Goal: Find specific page/section: Find specific page/section

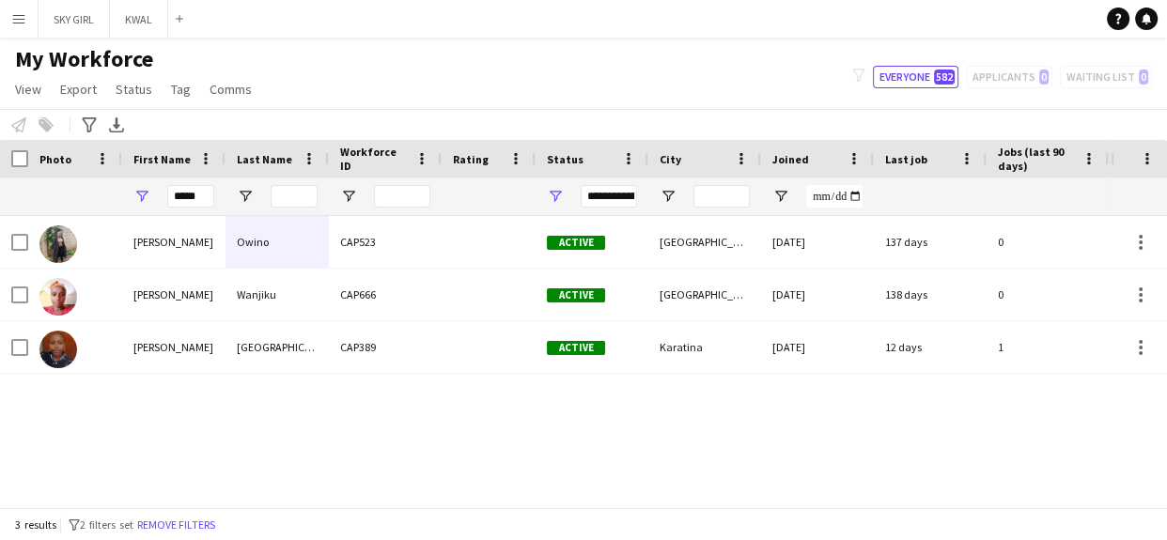
type input "****"
click at [300, 190] on input "Last Name Filter Input" at bounding box center [293, 196] width 47 height 23
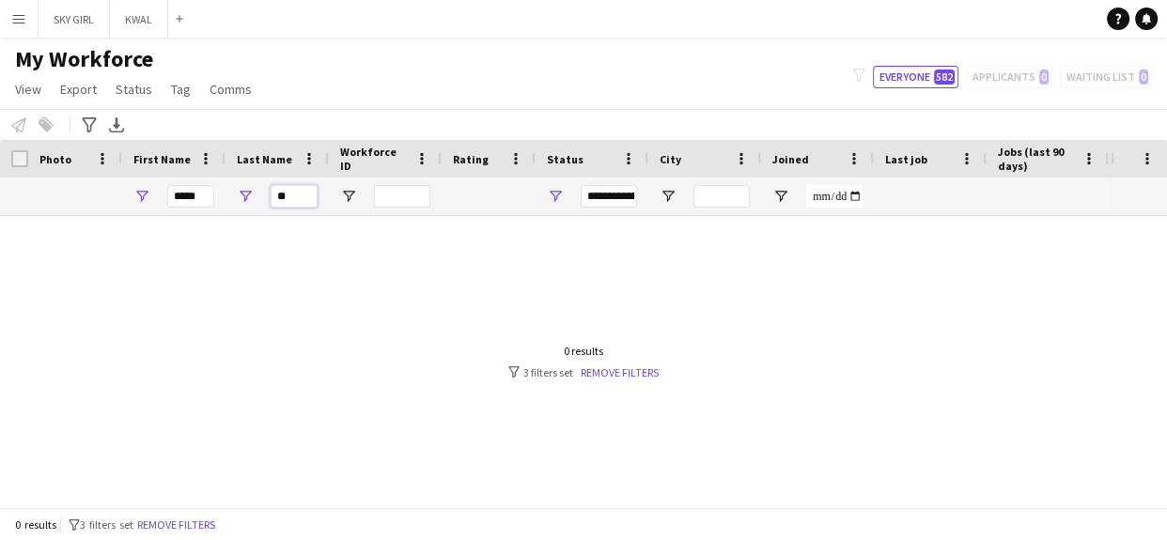
type input "**"
click at [200, 197] on input "****" at bounding box center [190, 196] width 47 height 23
type input "*"
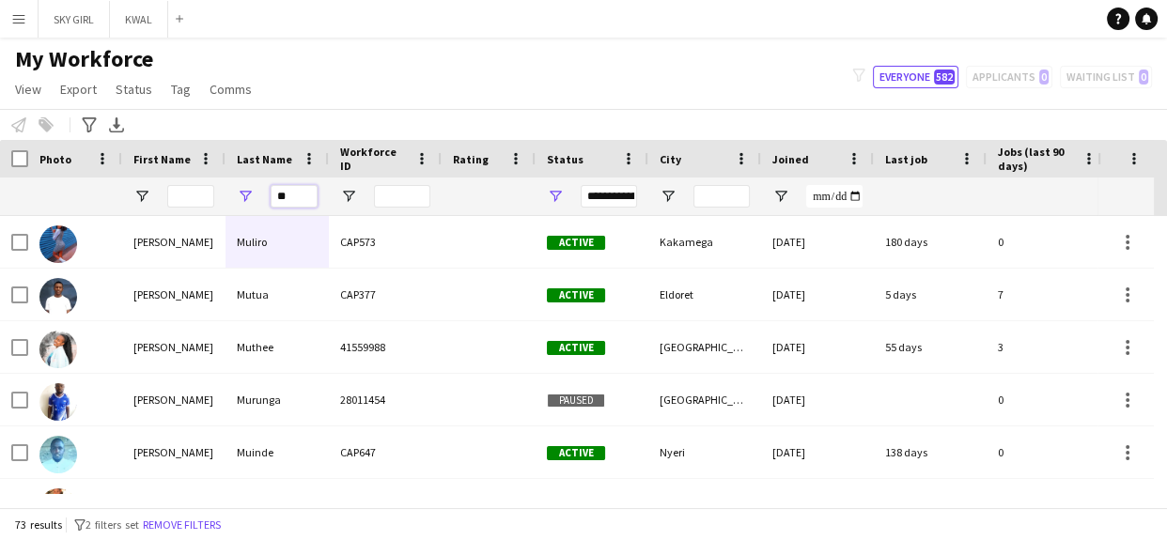
click at [301, 192] on input "**" at bounding box center [293, 196] width 47 height 23
type input "*"
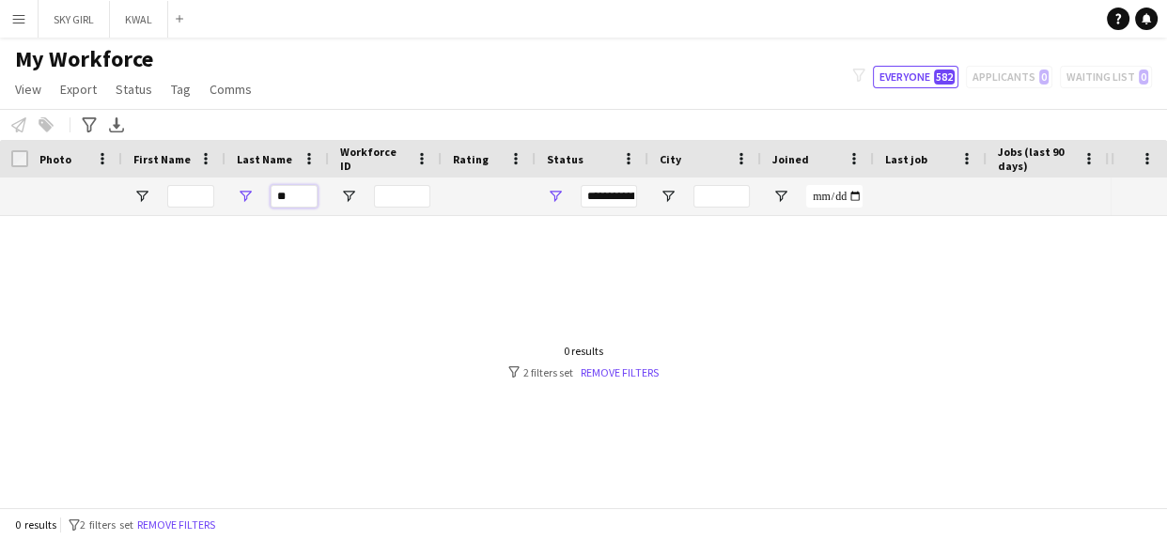
type input "*"
type input "*******"
click at [34, 21] on button "Menu" at bounding box center [19, 19] width 38 height 38
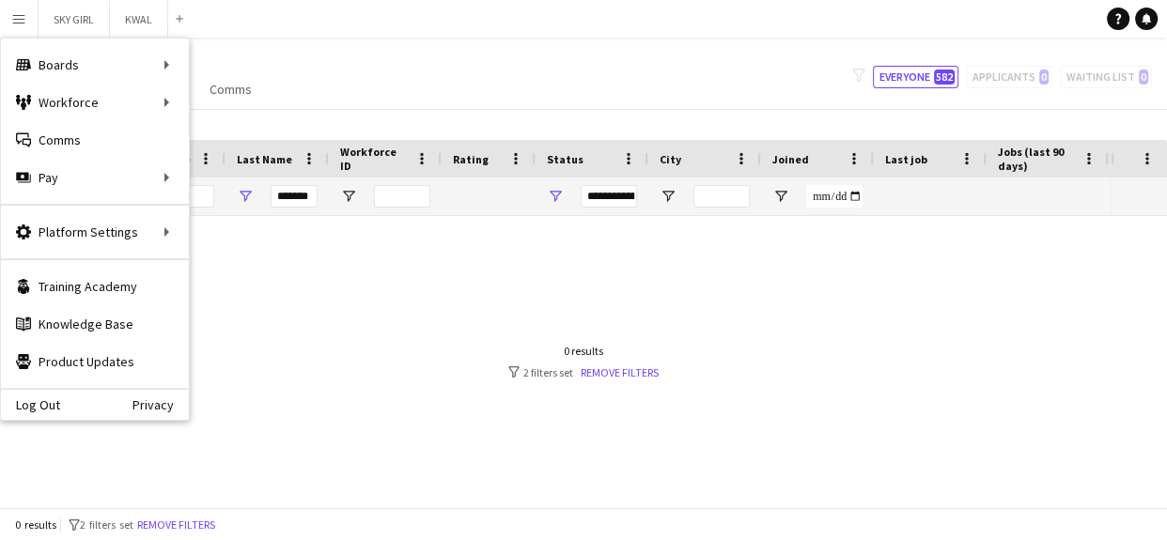
click at [353, 319] on div at bounding box center [555, 355] width 1110 height 278
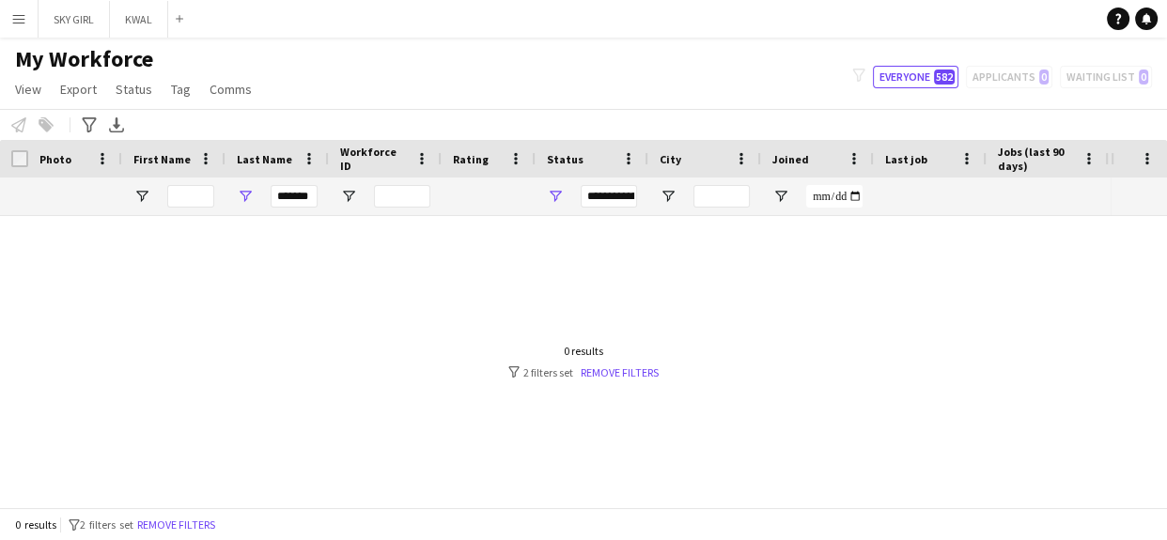
click at [11, 11] on app-icon "Menu" at bounding box center [18, 18] width 15 height 15
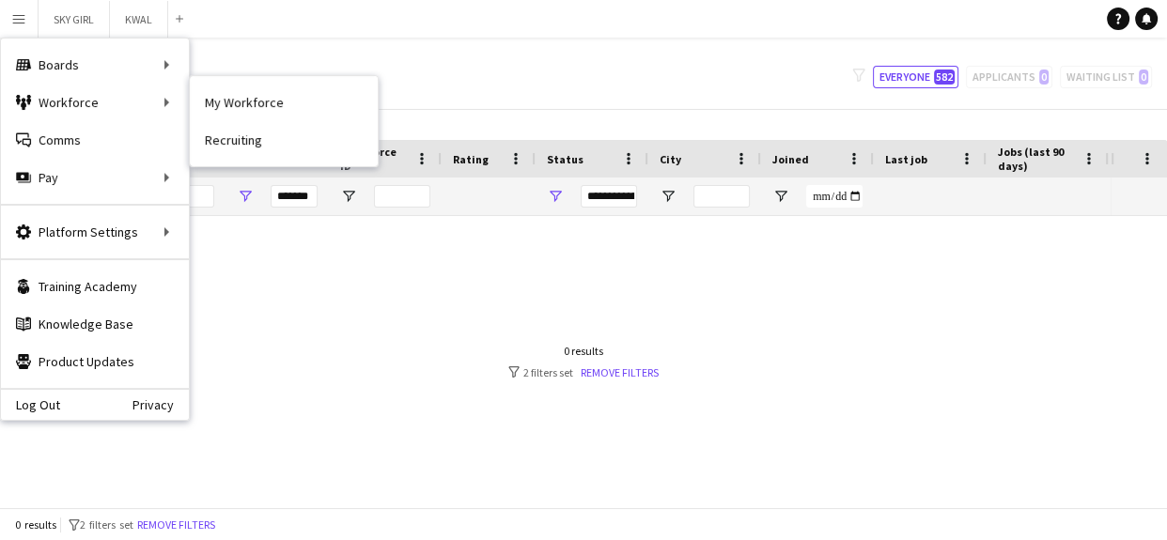
click at [249, 102] on link "My Workforce" at bounding box center [284, 103] width 188 height 38
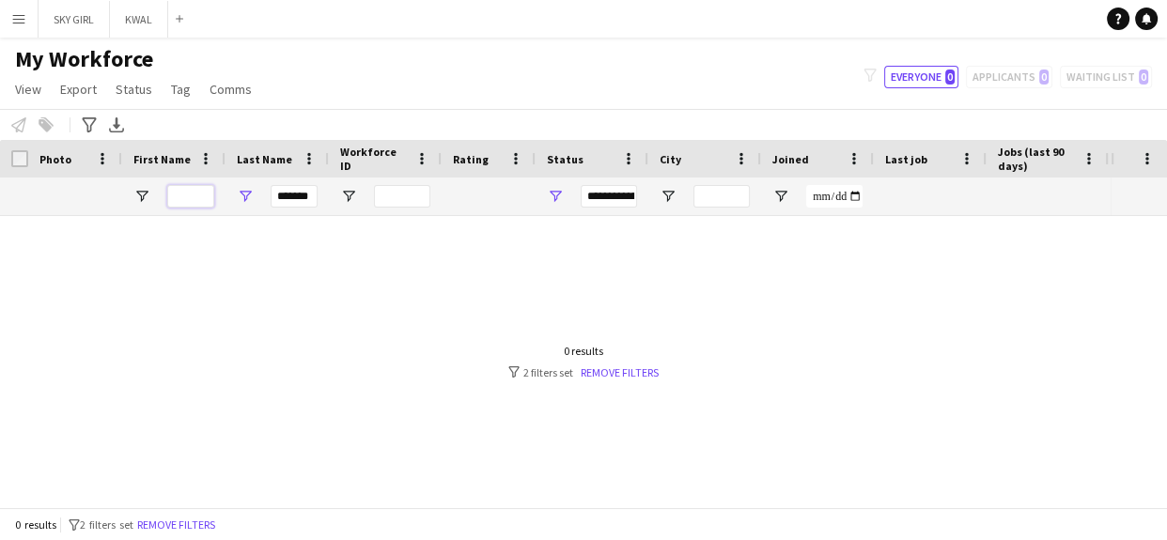
click at [189, 193] on input "First Name Filter Input" at bounding box center [190, 196] width 47 height 23
click at [306, 195] on input "*******" at bounding box center [293, 196] width 47 height 23
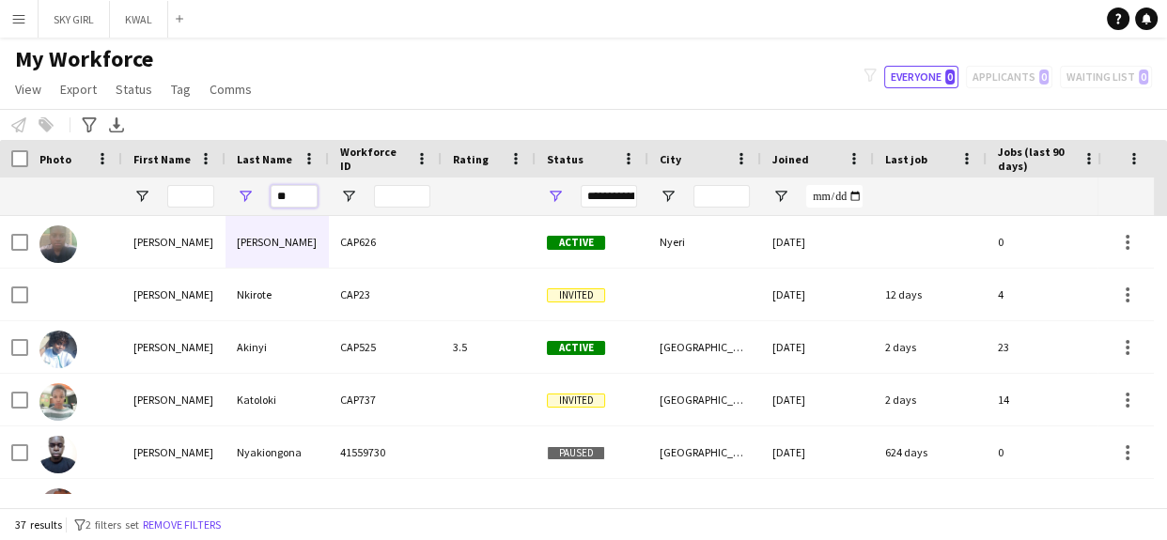
click at [302, 190] on input "**" at bounding box center [293, 196] width 47 height 23
type input "*"
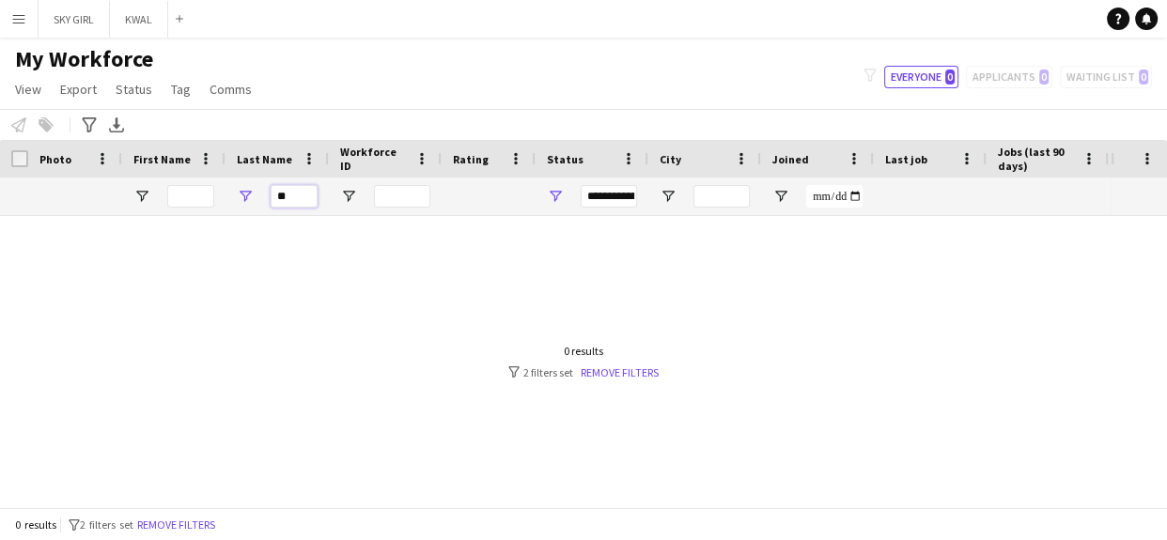
type input "*"
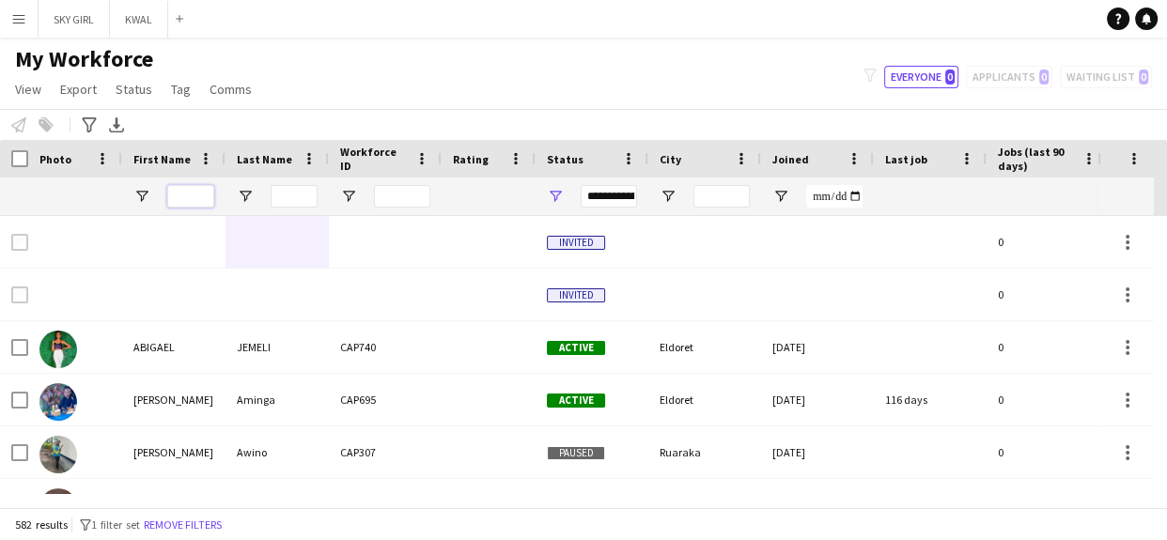
click at [183, 193] on input "First Name Filter Input" at bounding box center [190, 196] width 47 height 23
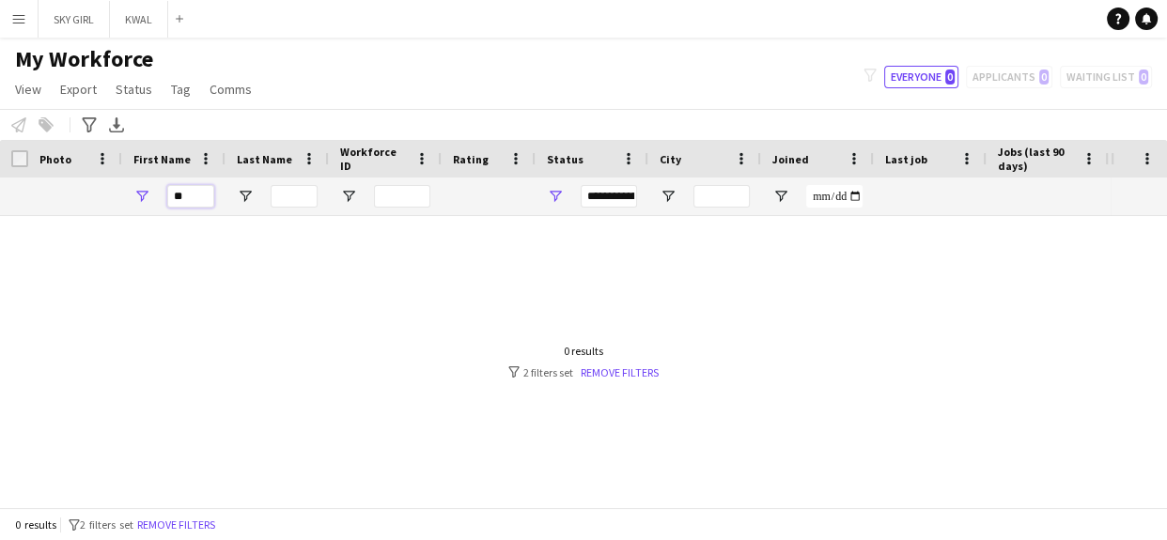
type input "*"
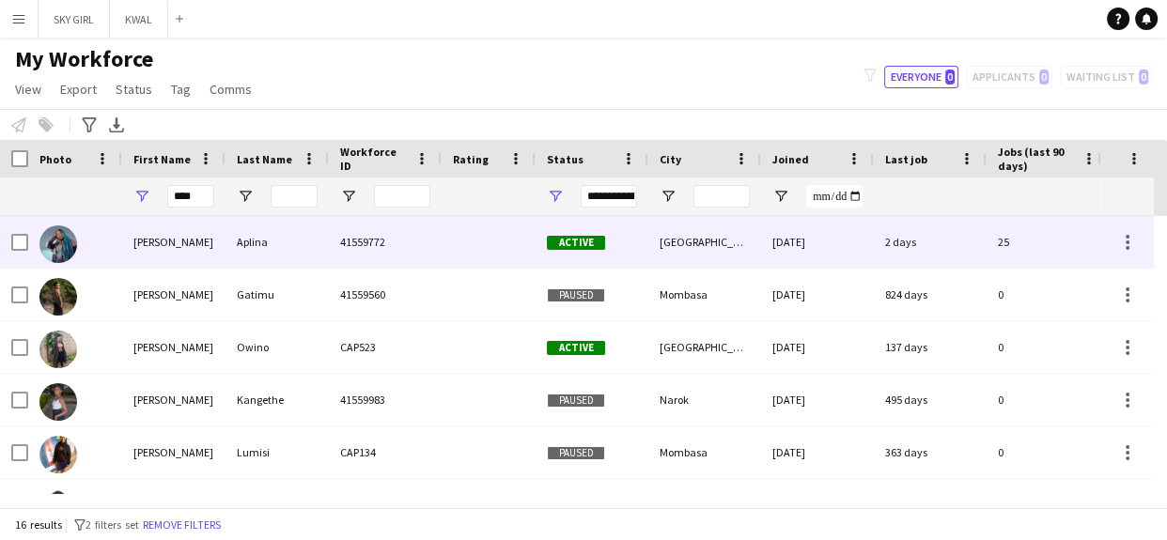
click at [348, 242] on div "41559772" at bounding box center [385, 242] width 113 height 52
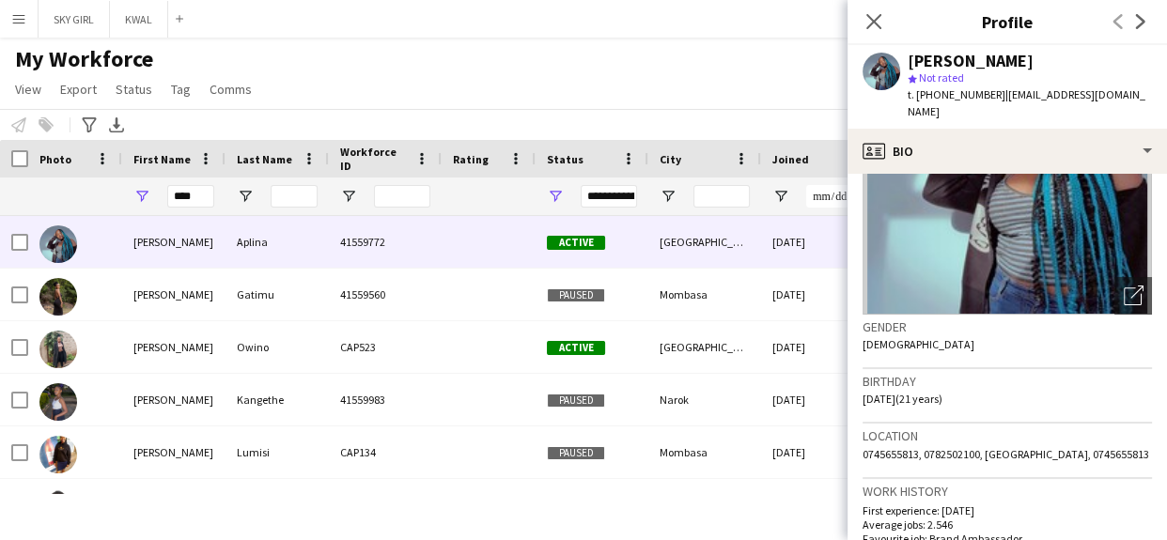
scroll to position [749, 0]
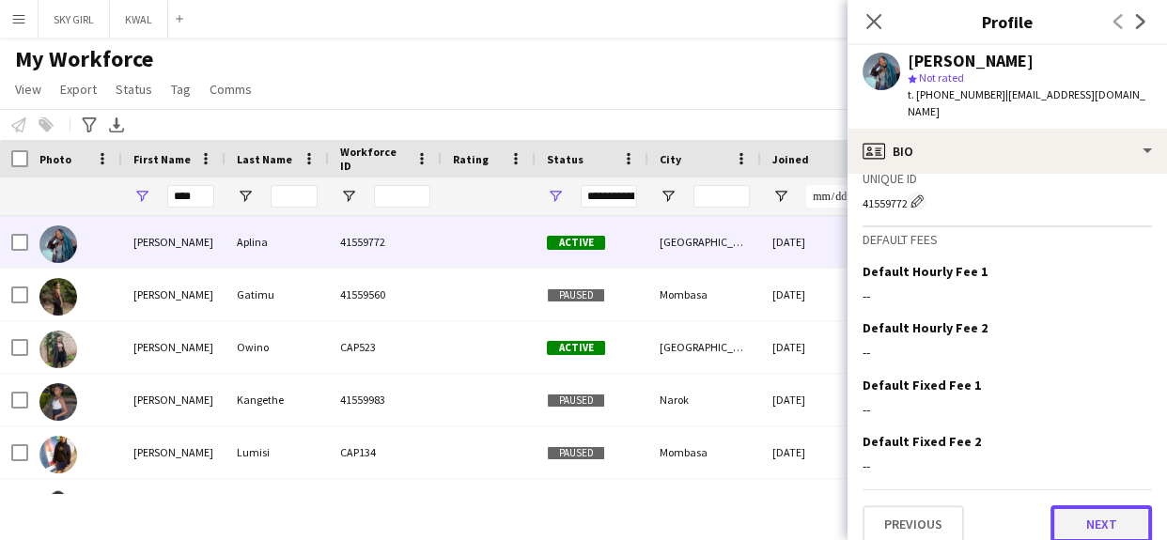
click at [1050, 505] on button "Next" at bounding box center [1100, 524] width 101 height 38
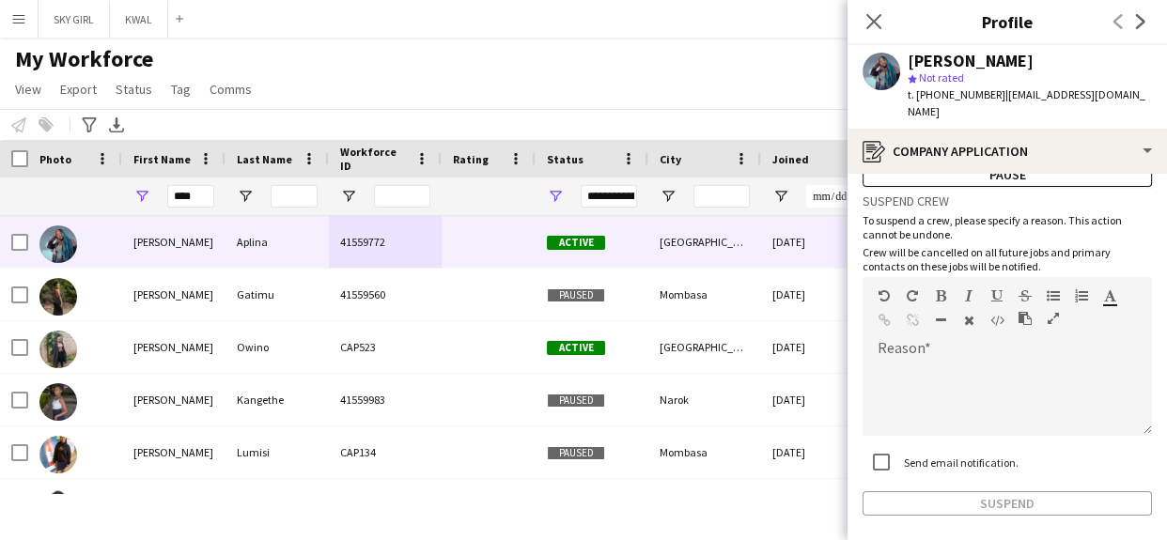
scroll to position [133, 0]
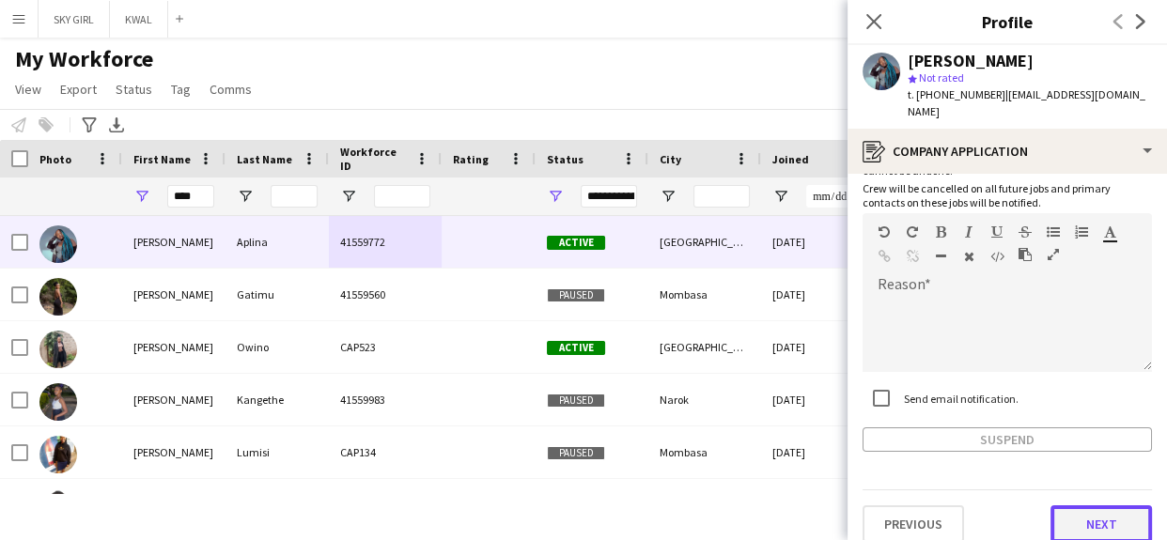
click at [1065, 505] on button "Next" at bounding box center [1100, 524] width 101 height 38
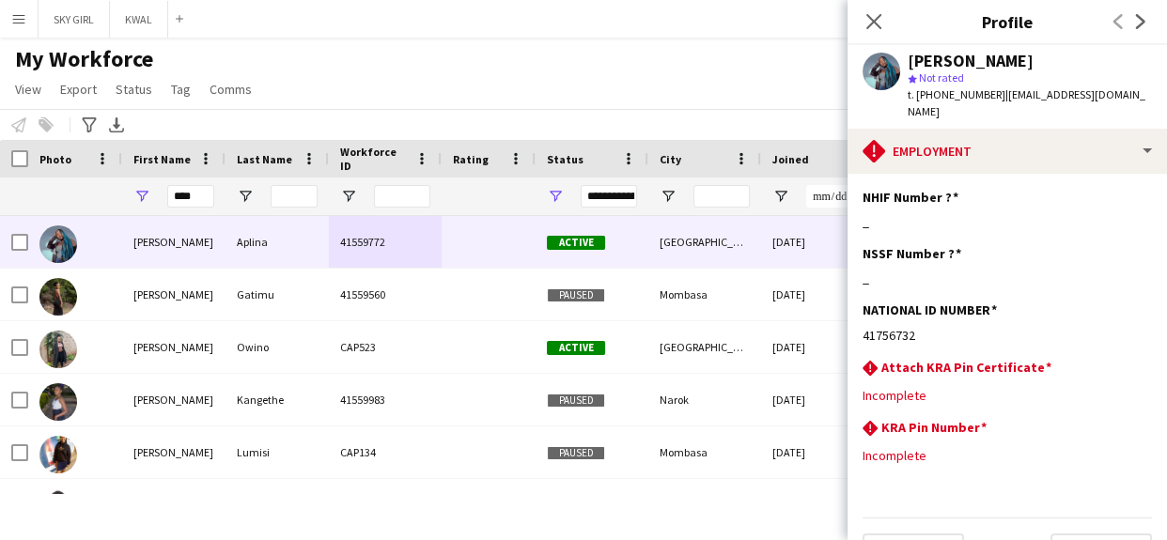
scroll to position [28, 0]
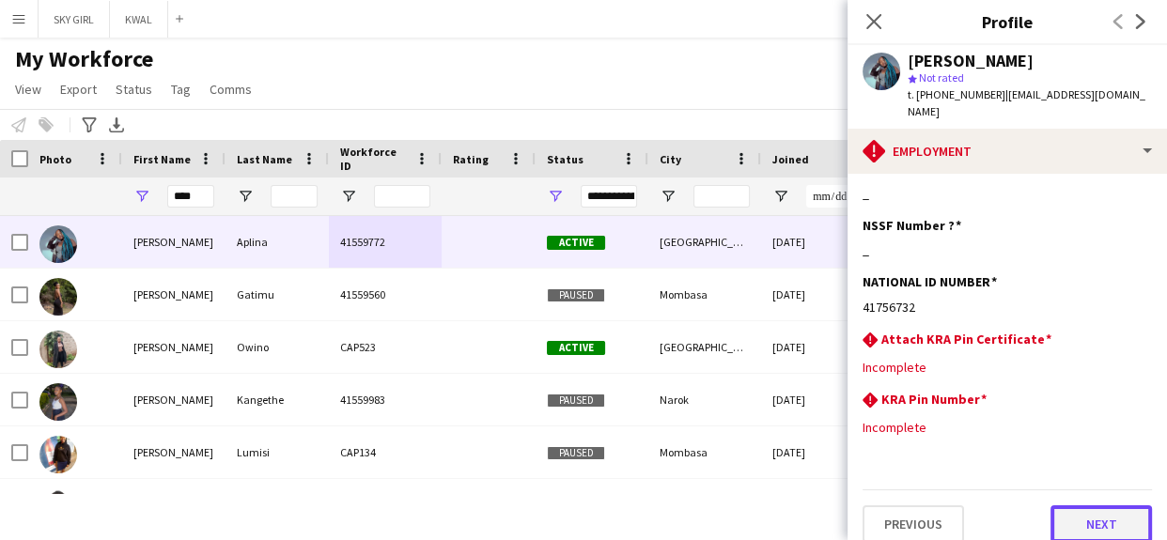
click at [1059, 505] on button "Next" at bounding box center [1100, 524] width 101 height 38
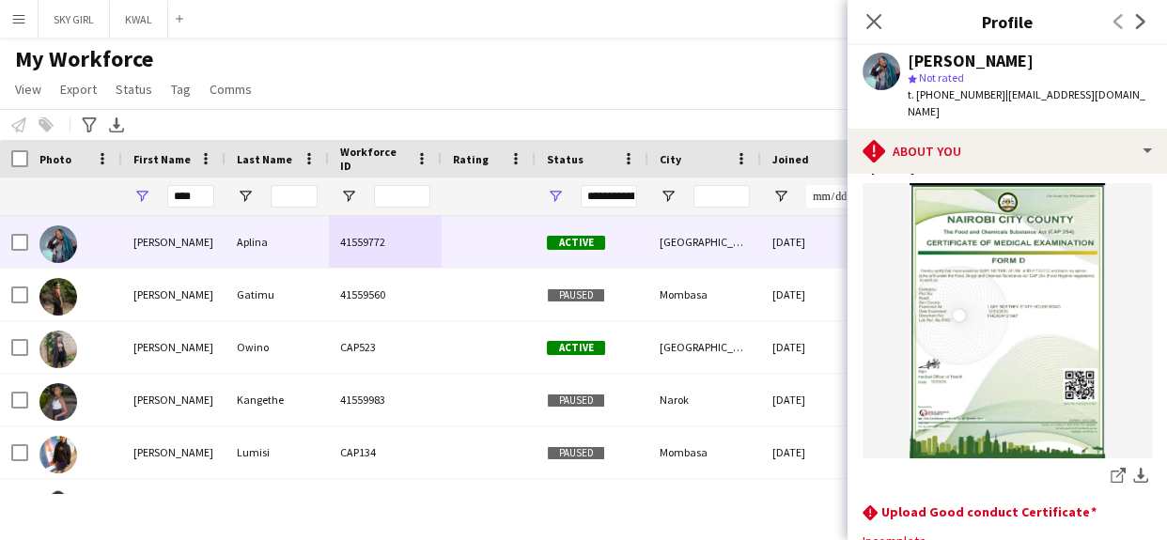
scroll to position [142, 0]
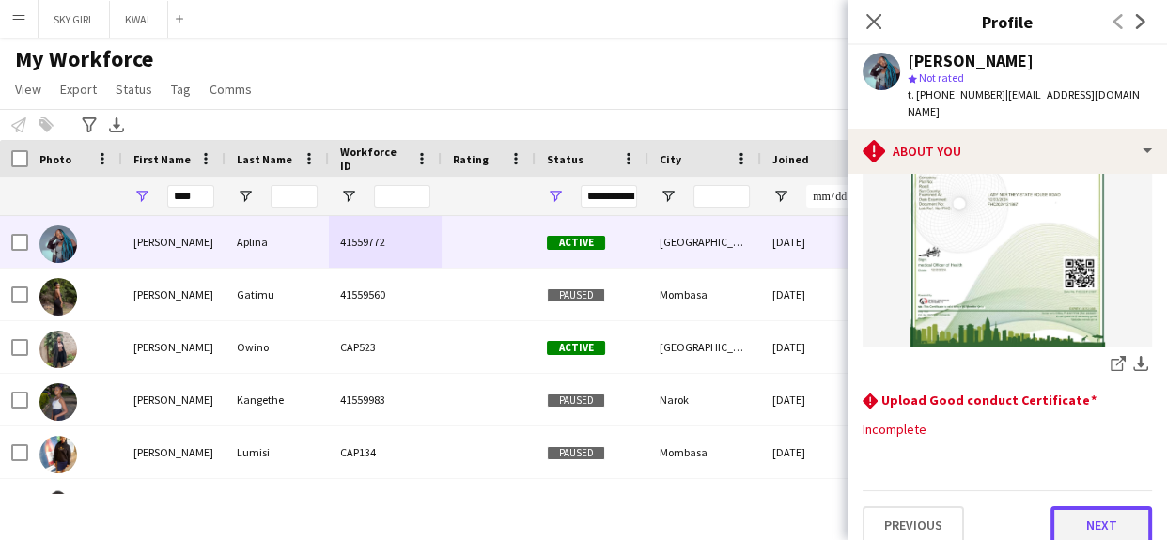
click at [1055, 506] on button "Next" at bounding box center [1100, 525] width 101 height 38
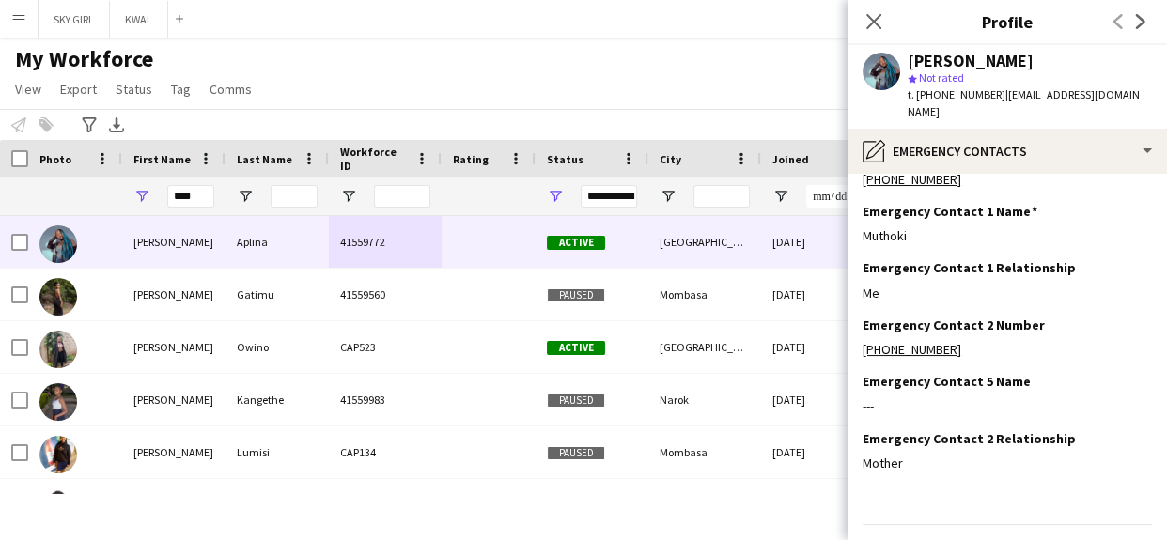
scroll to position [76, 0]
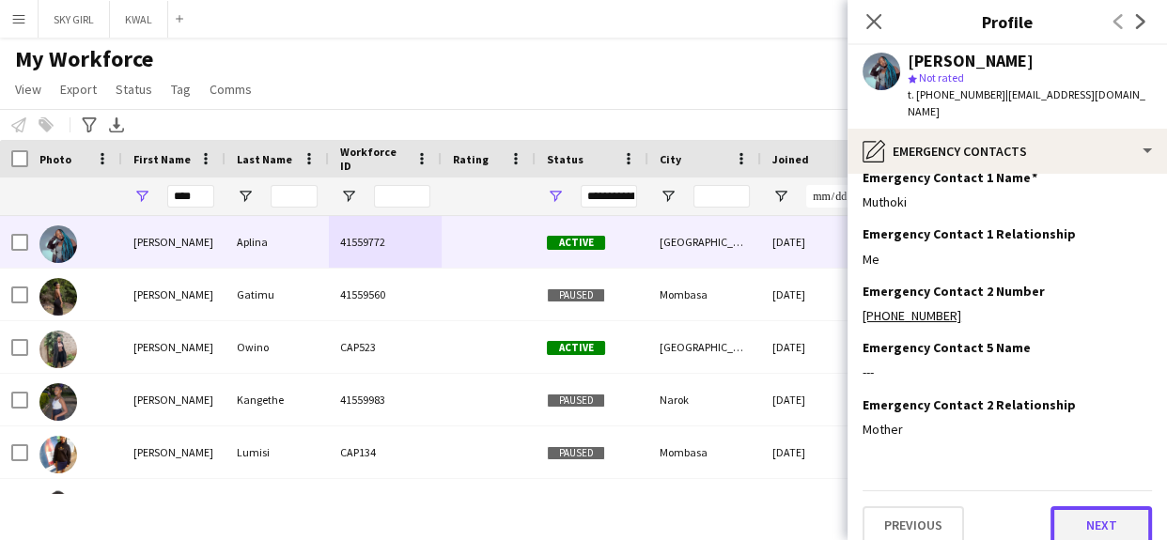
click at [1071, 509] on button "Next" at bounding box center [1100, 525] width 101 height 38
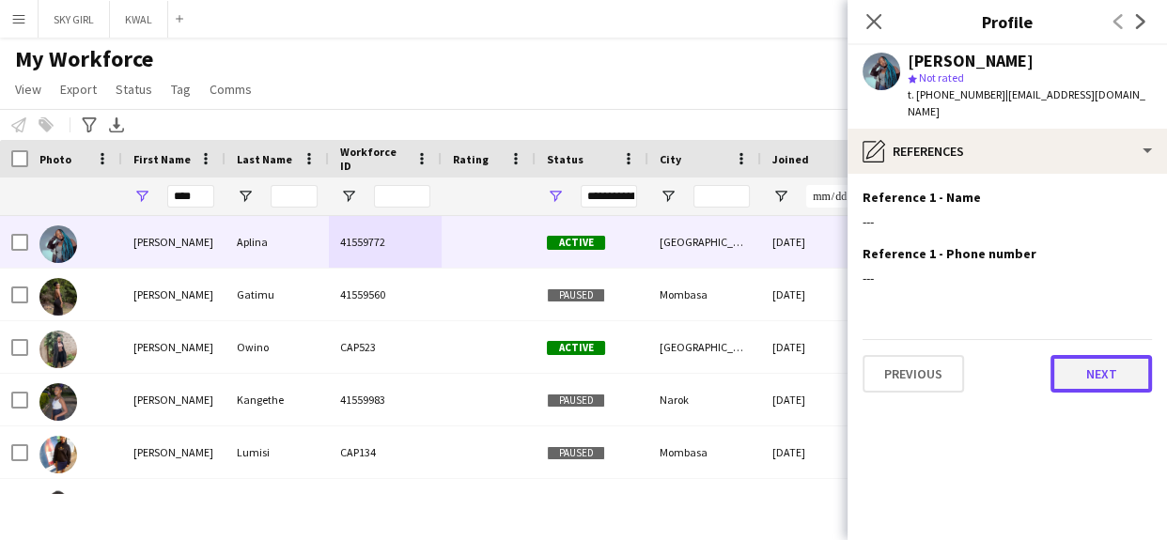
click at [1061, 355] on button "Next" at bounding box center [1100, 374] width 101 height 38
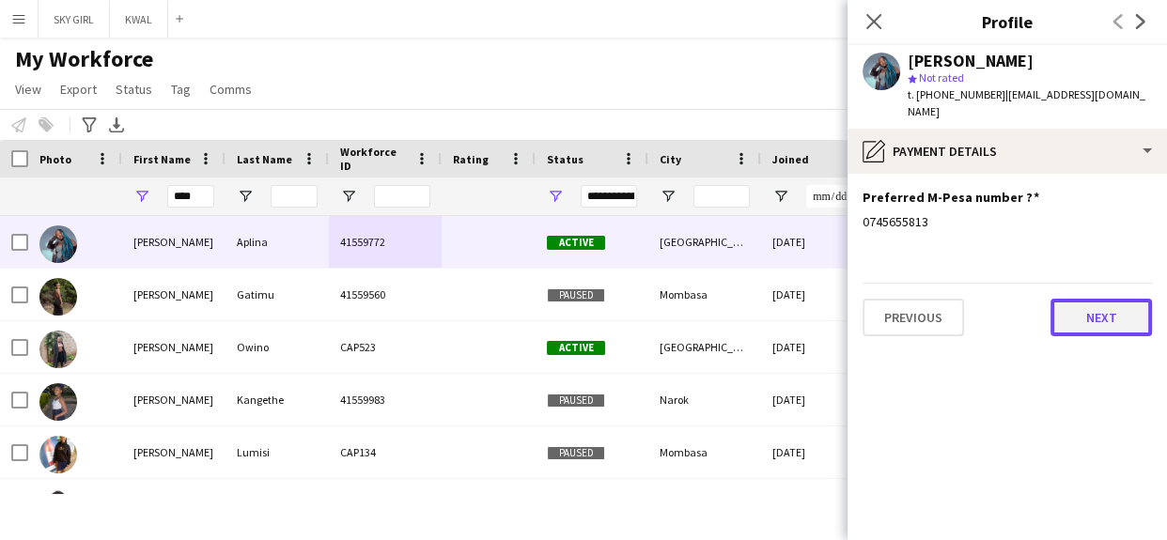
click at [1061, 299] on button "Next" at bounding box center [1100, 318] width 101 height 38
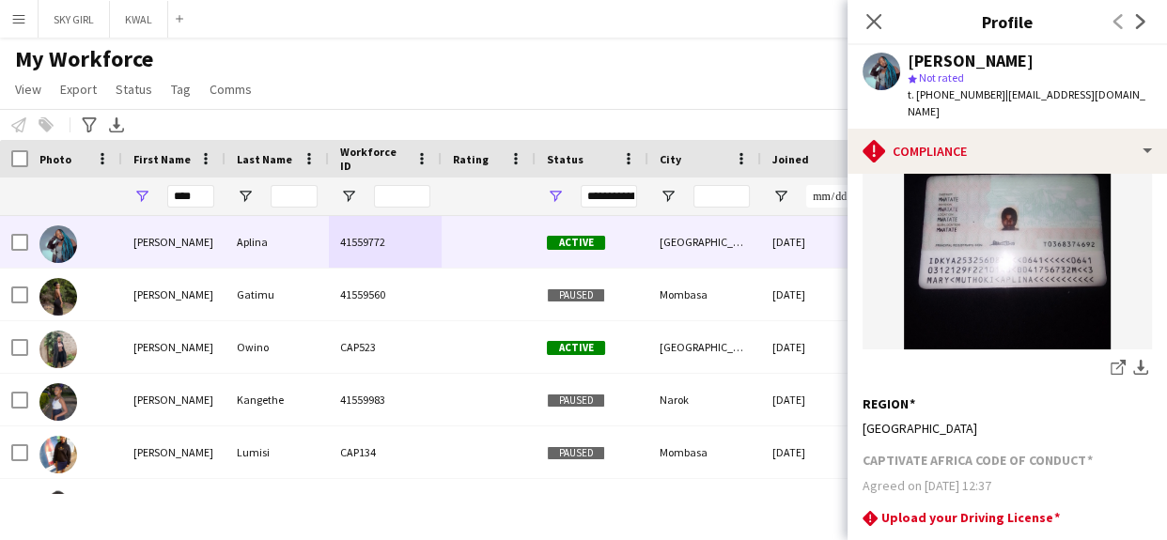
scroll to position [577, 0]
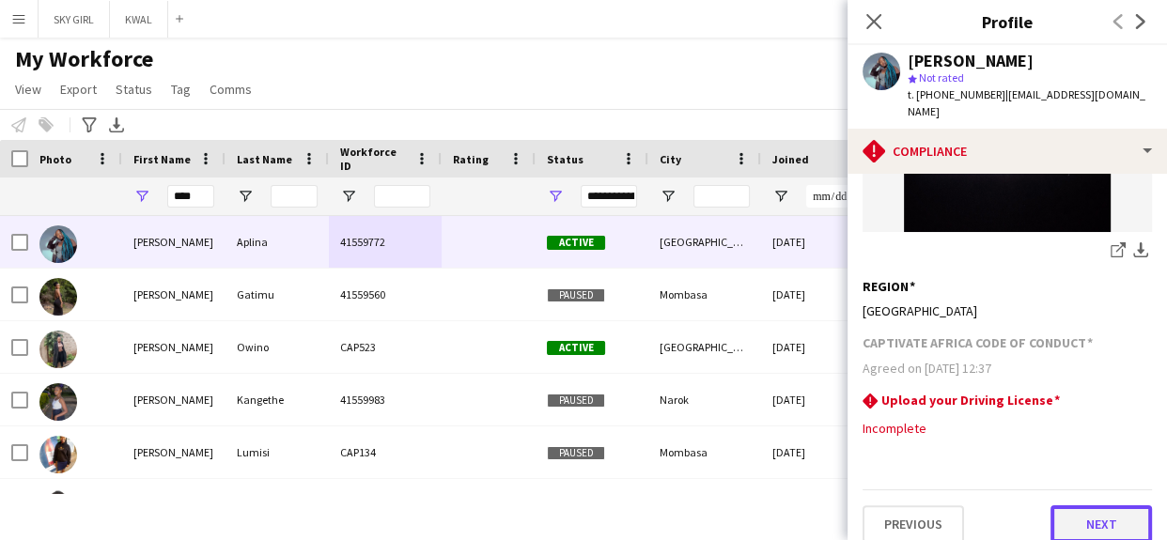
click at [1058, 505] on button "Next" at bounding box center [1100, 524] width 101 height 38
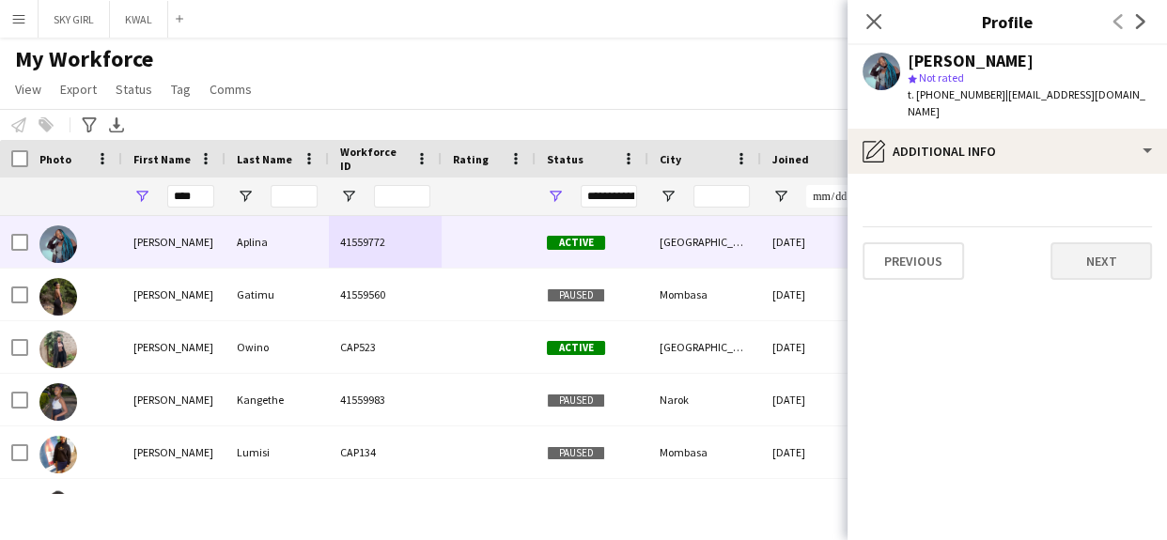
scroll to position [0, 0]
click at [1058, 242] on button "Next" at bounding box center [1100, 261] width 101 height 38
click at [1075, 247] on button "Next" at bounding box center [1100, 261] width 101 height 38
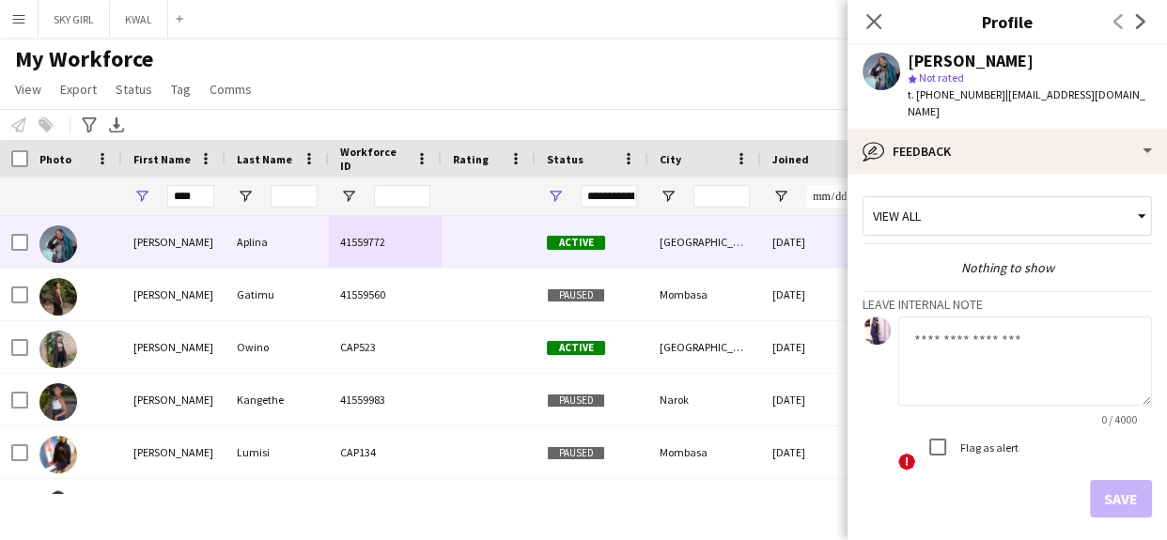
scroll to position [65, 0]
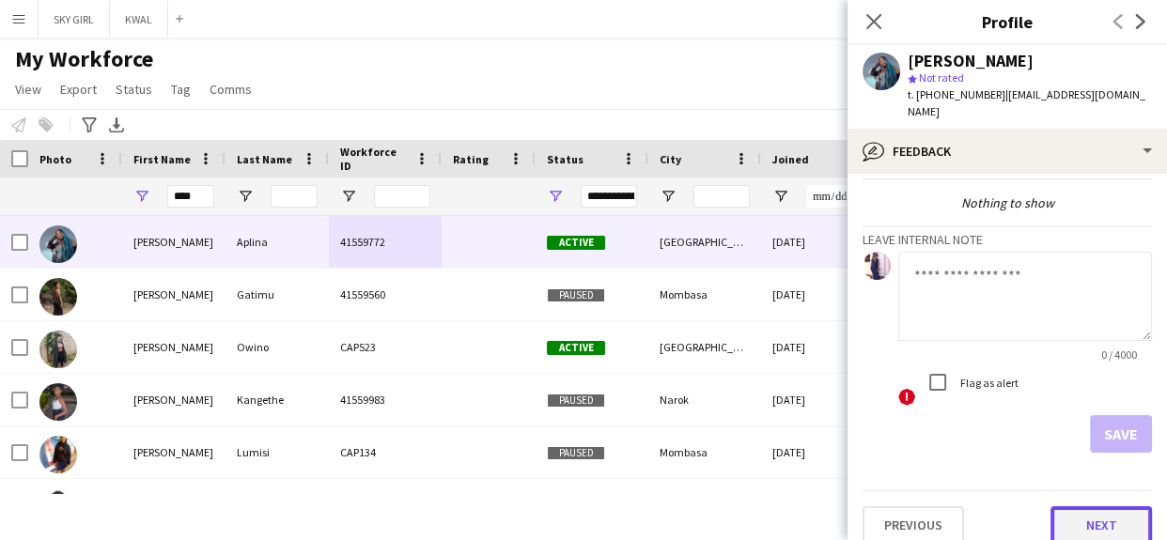
click at [1059, 506] on button "Next" at bounding box center [1100, 525] width 101 height 38
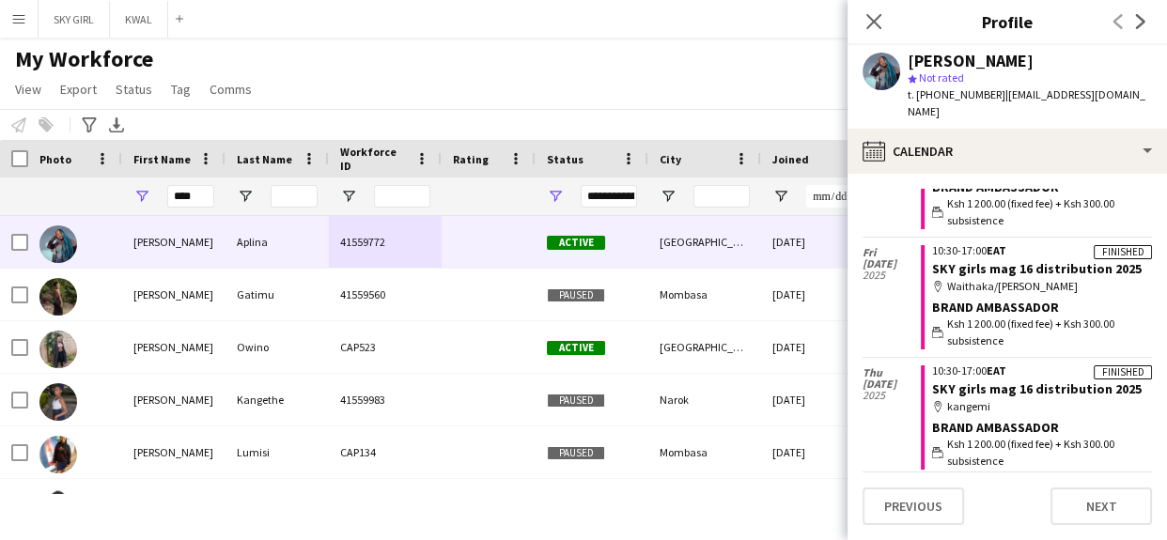
scroll to position [238, 0]
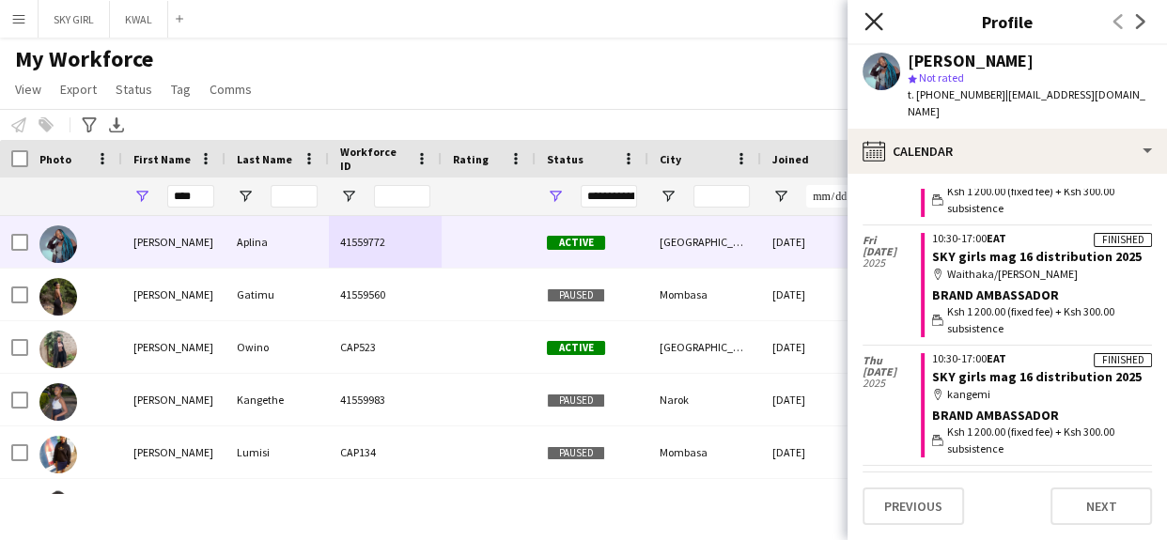
click at [869, 17] on icon at bounding box center [873, 21] width 18 height 18
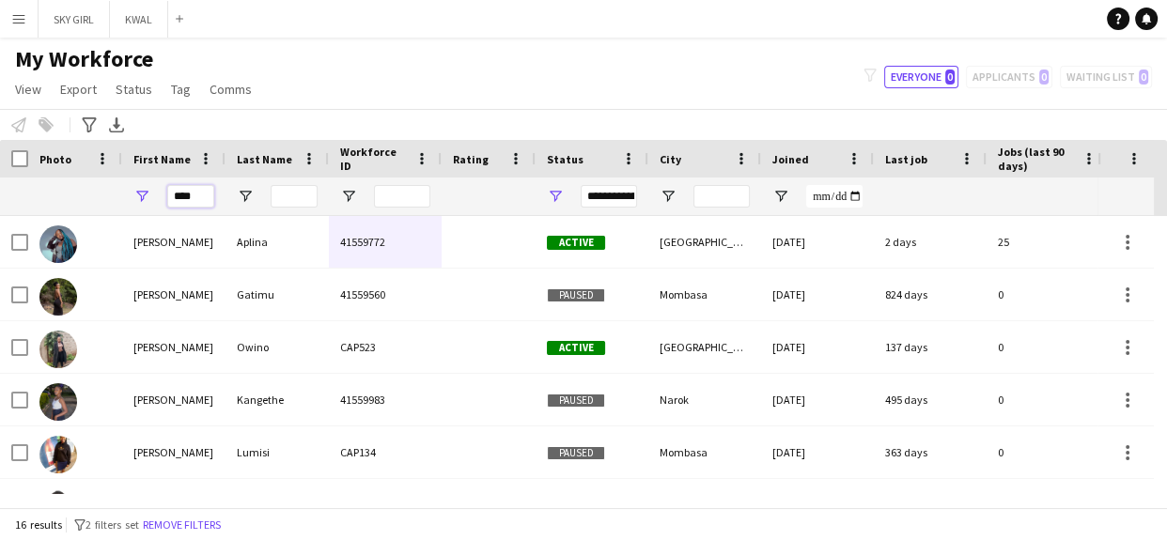
click at [203, 197] on input "****" at bounding box center [190, 196] width 47 height 23
type input "*"
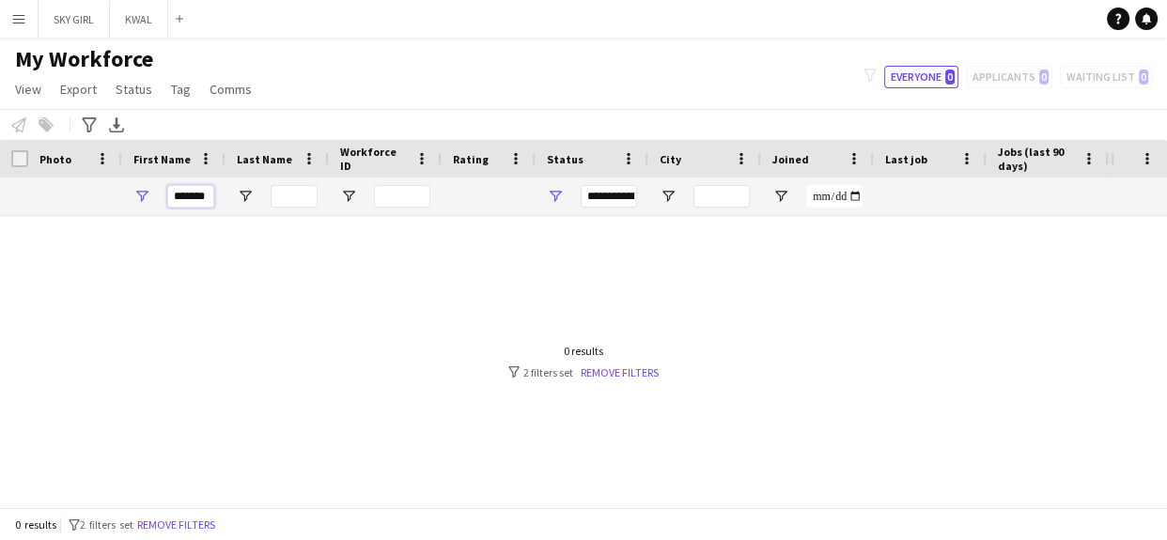
scroll to position [0, 0]
type input "*****"
click at [282, 195] on input "Last Name Filter Input" at bounding box center [293, 196] width 47 height 23
type input "*"
click at [282, 195] on input "Last Name Filter Input" at bounding box center [293, 196] width 47 height 23
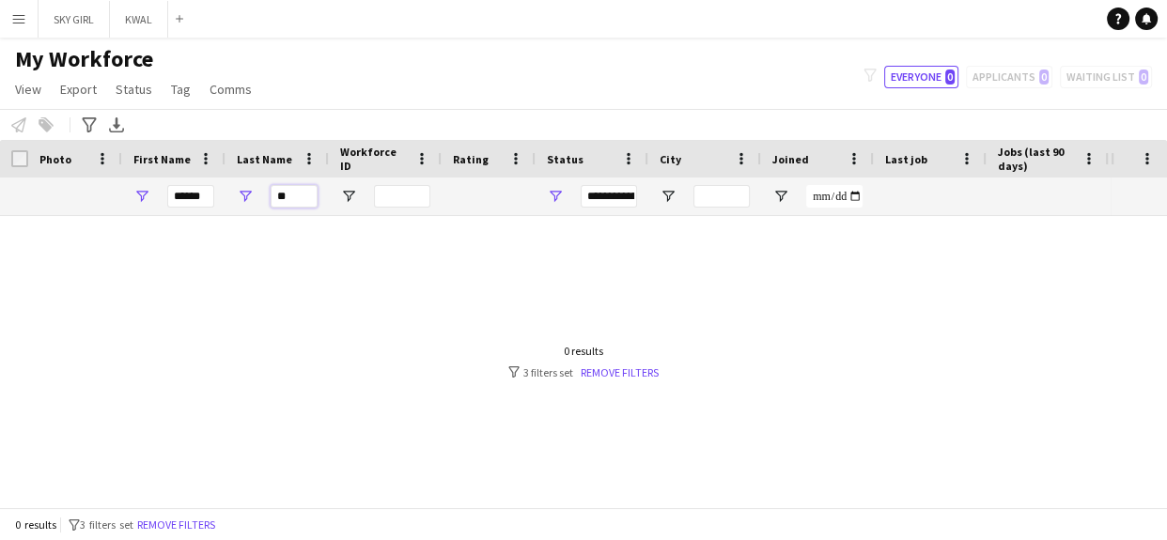
type input "*"
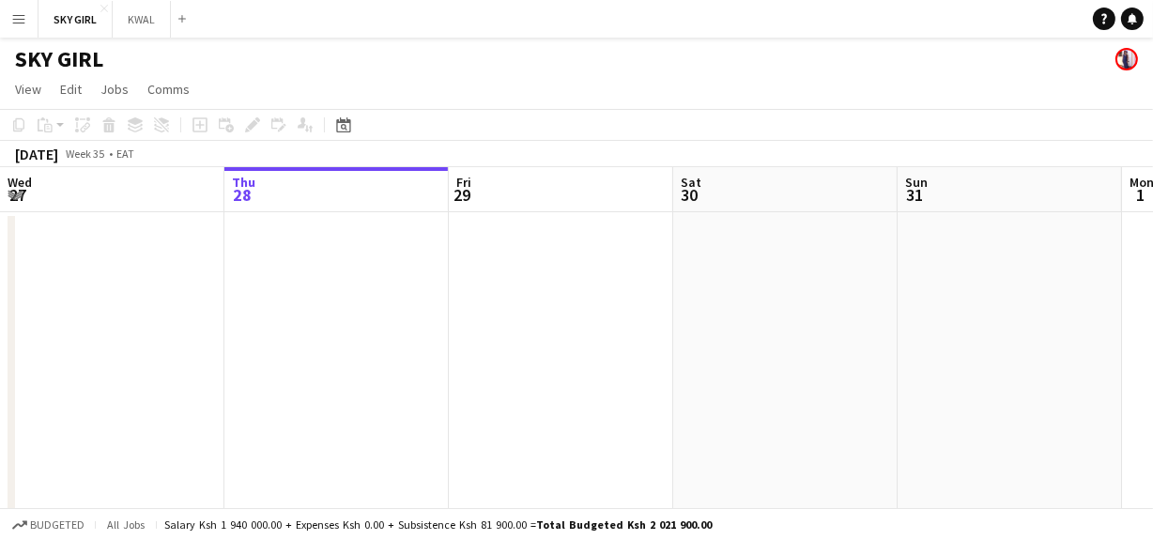
click at [21, 19] on app-icon "Menu" at bounding box center [18, 18] width 15 height 15
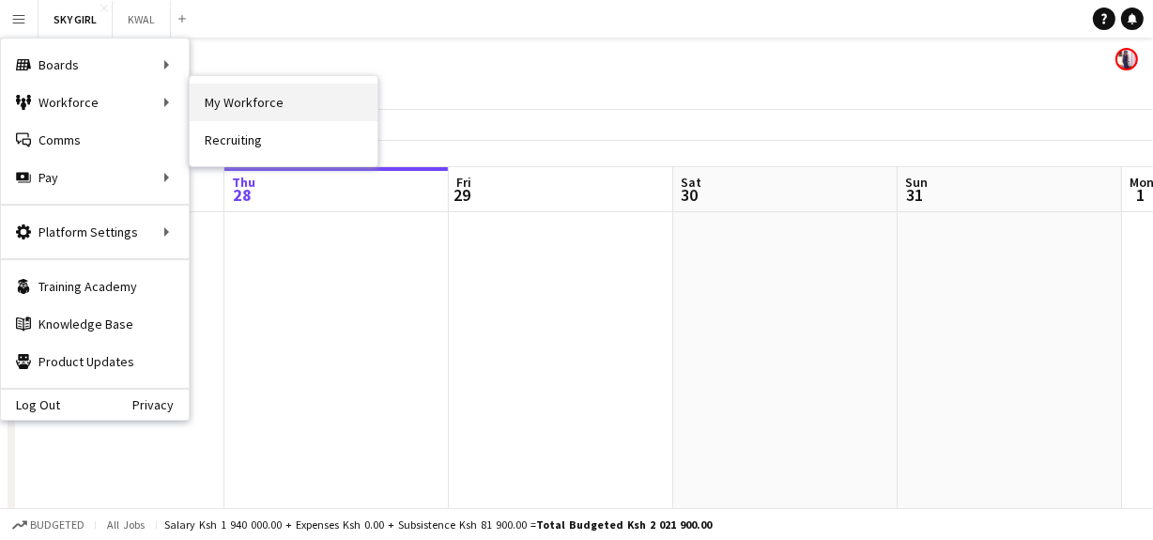
click at [258, 105] on link "My Workforce" at bounding box center [284, 103] width 188 height 38
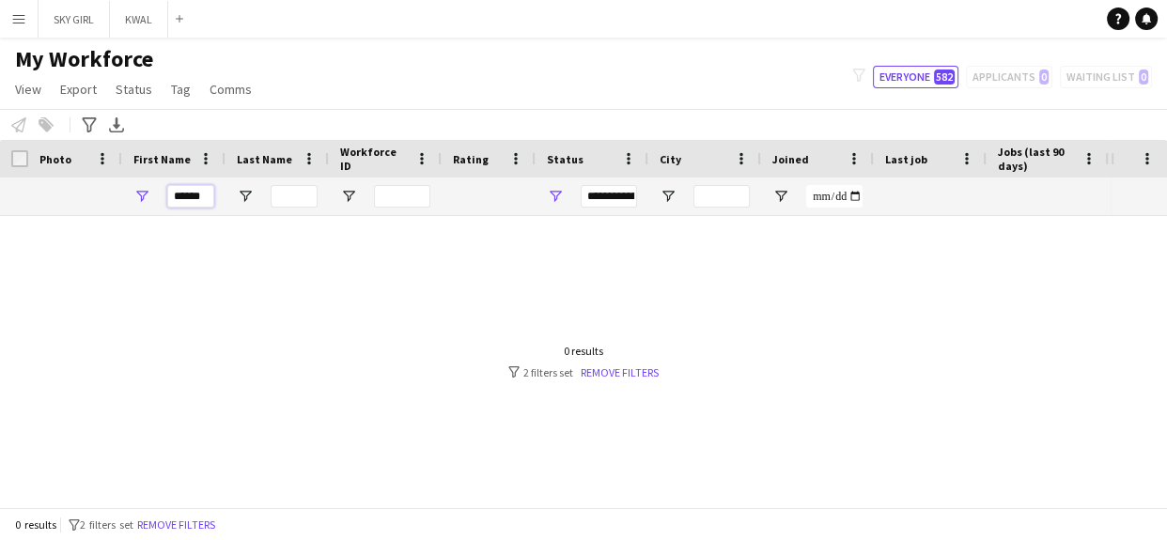
click at [206, 195] on input "*****" at bounding box center [190, 196] width 47 height 23
type input "*"
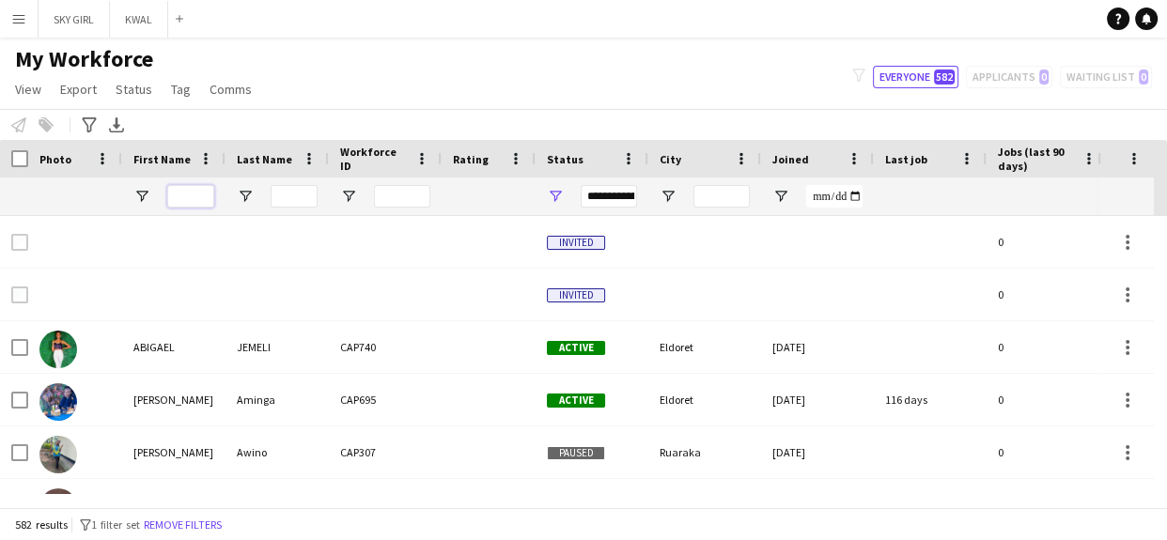
click at [186, 191] on input "First Name Filter Input" at bounding box center [190, 196] width 47 height 23
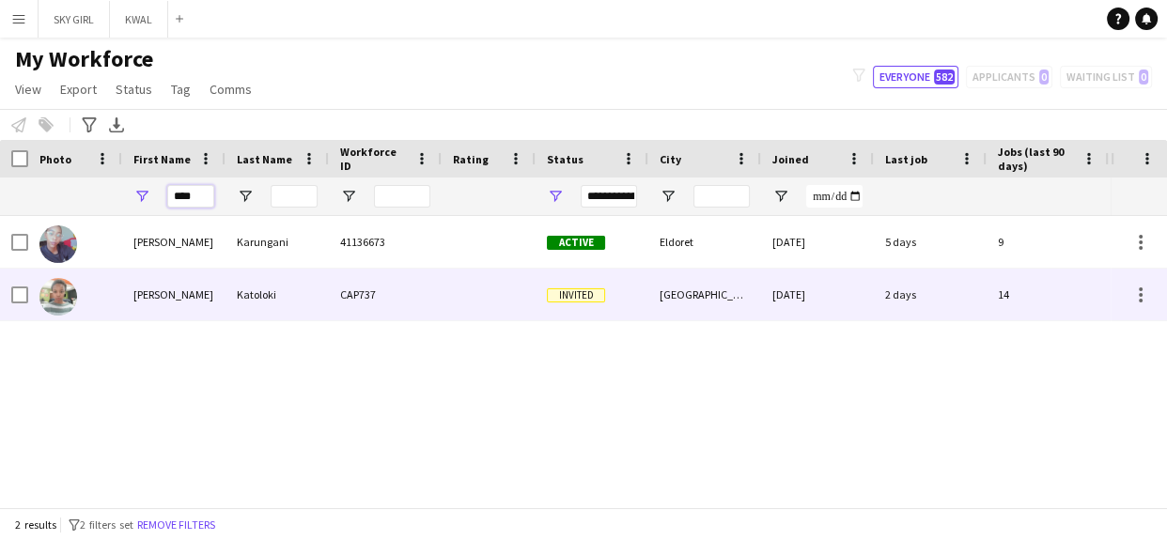
type input "****"
click at [324, 297] on div "Katoloki" at bounding box center [276, 295] width 103 height 52
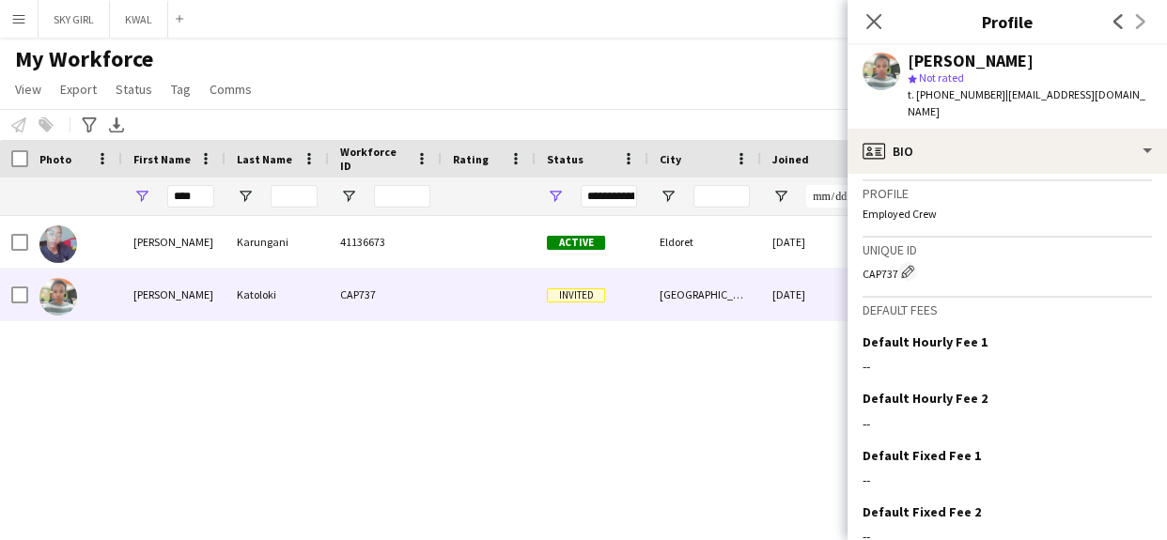
scroll to position [736, 0]
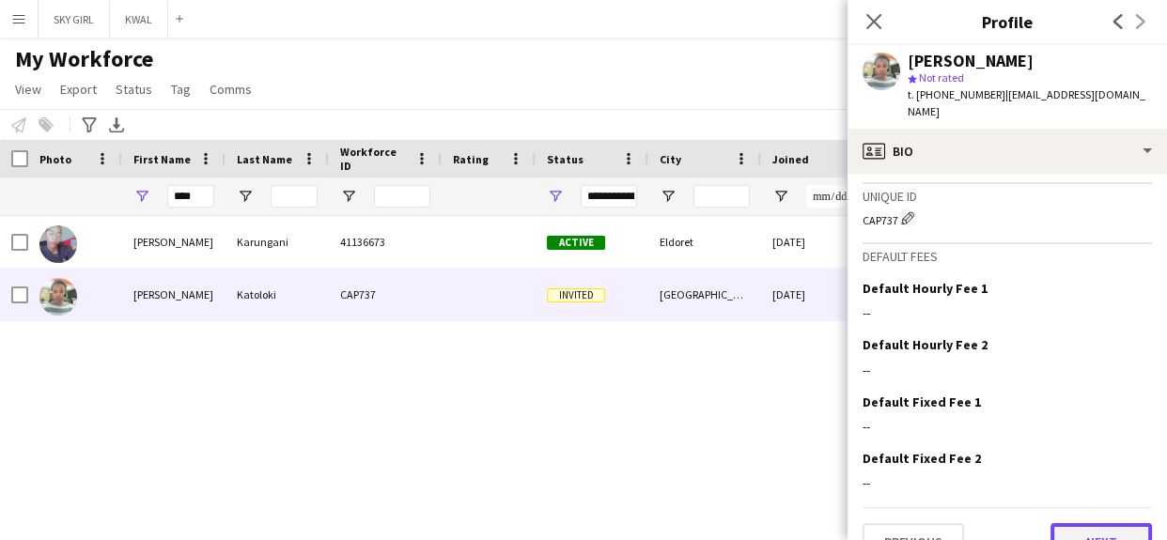
click at [1057, 523] on button "Next" at bounding box center [1100, 542] width 101 height 38
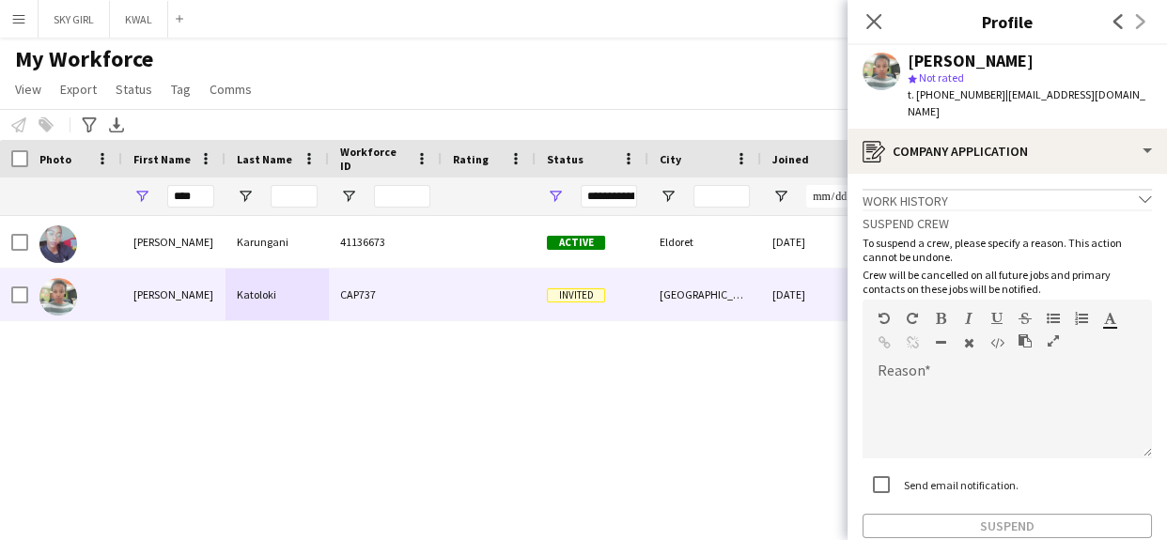
scroll to position [86, 0]
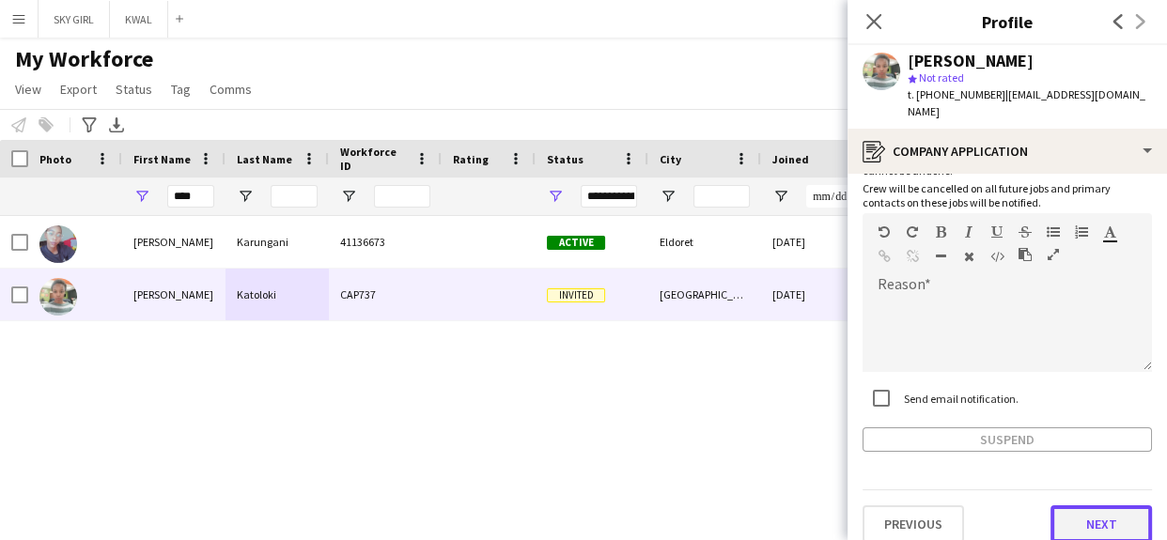
click at [1054, 511] on button "Next" at bounding box center [1100, 524] width 101 height 38
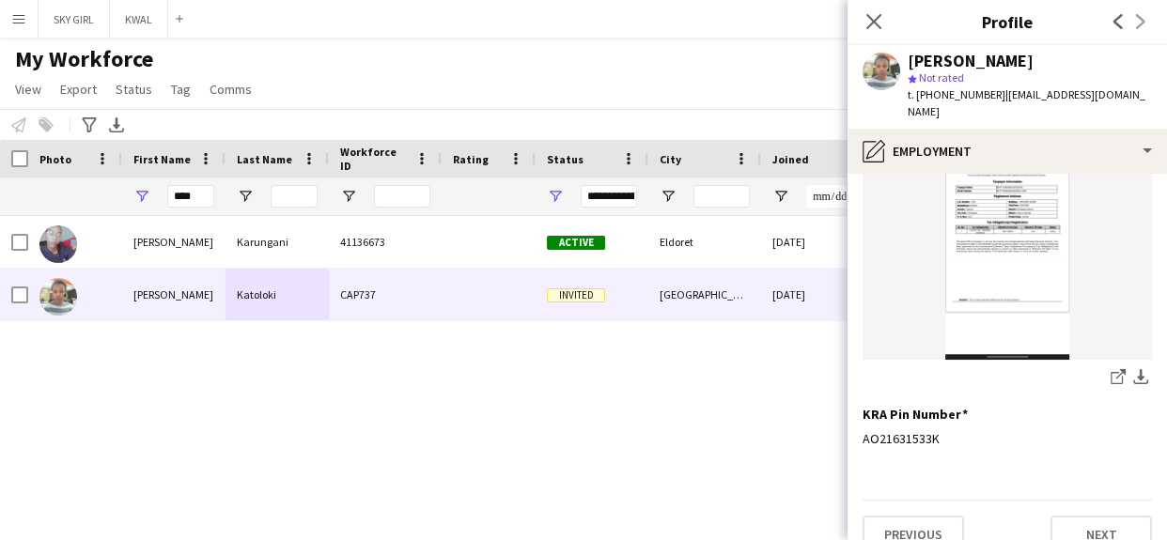
scroll to position [309, 0]
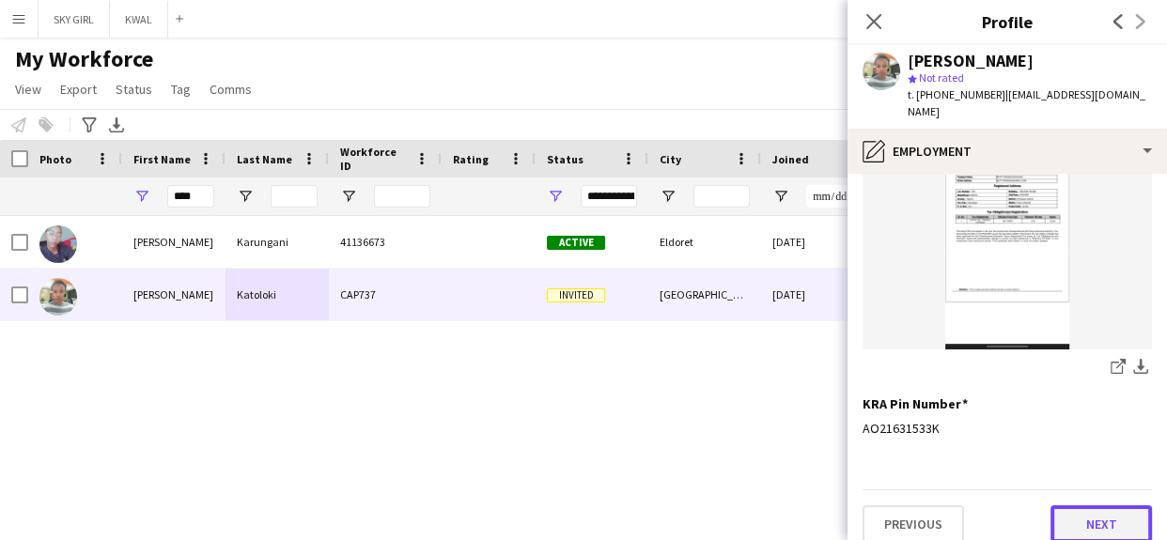
click at [1065, 511] on button "Next" at bounding box center [1100, 524] width 101 height 38
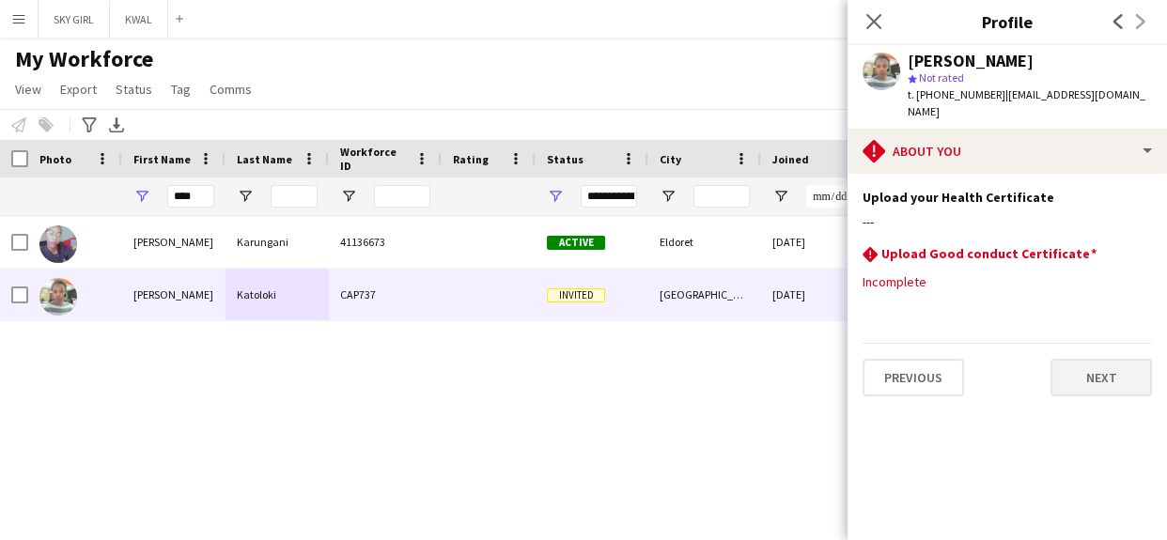
scroll to position [0, 0]
click at [1071, 359] on button "Next" at bounding box center [1100, 378] width 101 height 38
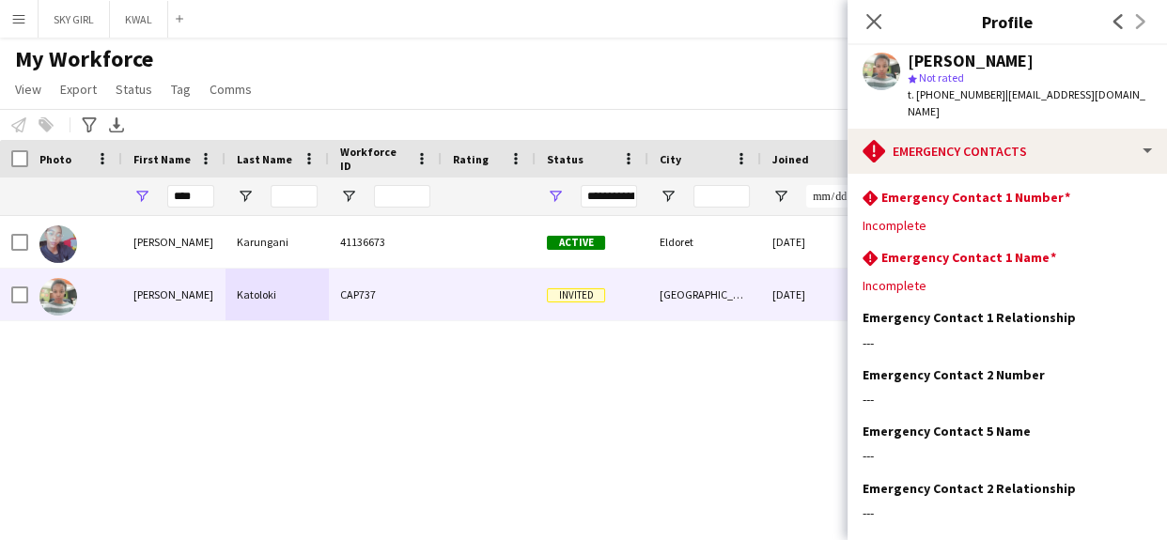
scroll to position [85, 0]
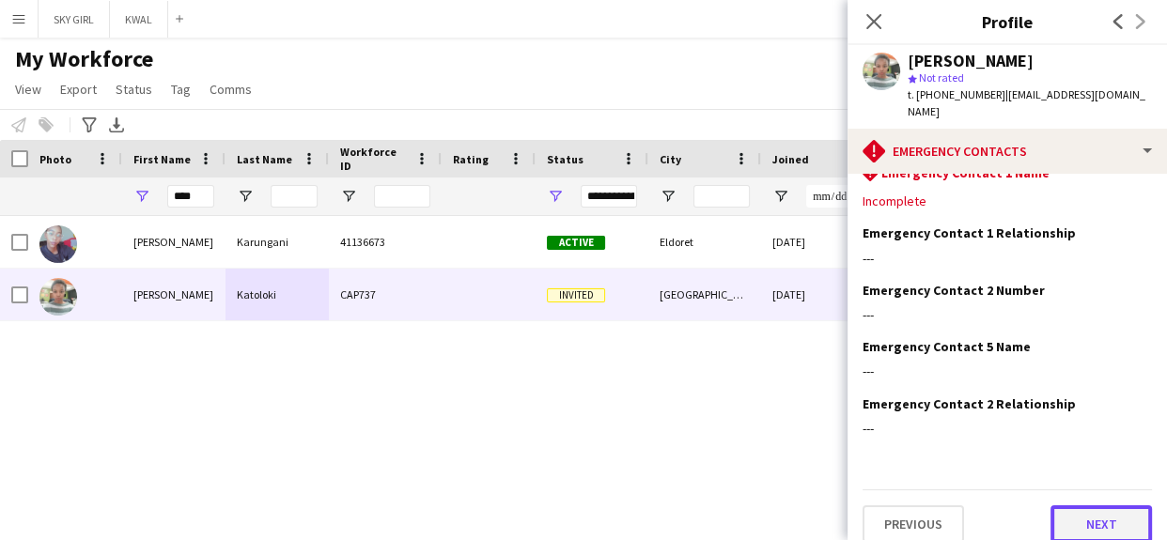
click at [1058, 505] on button "Next" at bounding box center [1100, 524] width 101 height 38
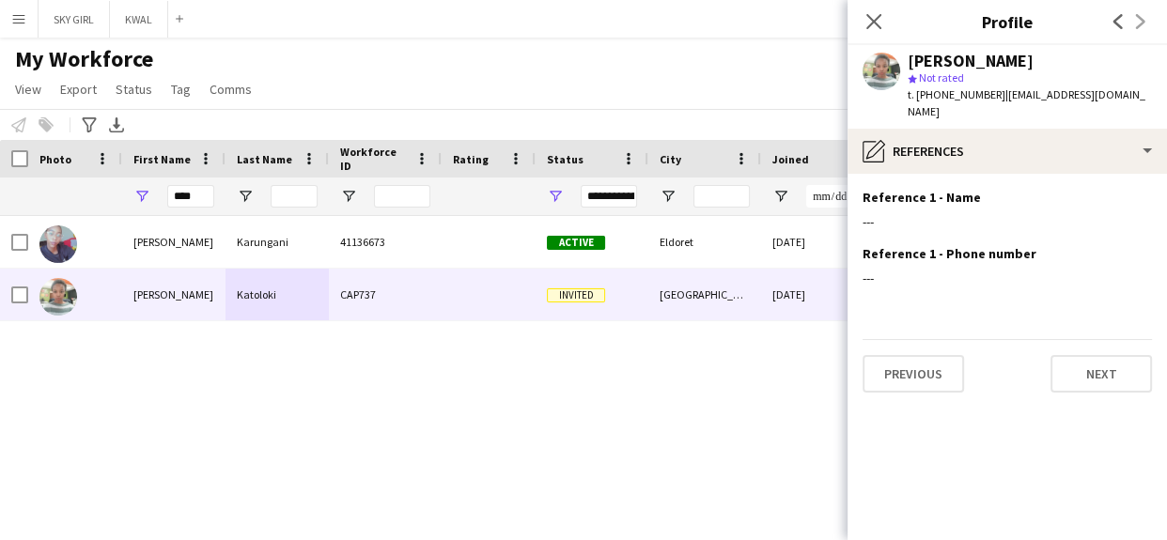
scroll to position [0, 0]
click at [1071, 355] on button "Next" at bounding box center [1100, 374] width 101 height 38
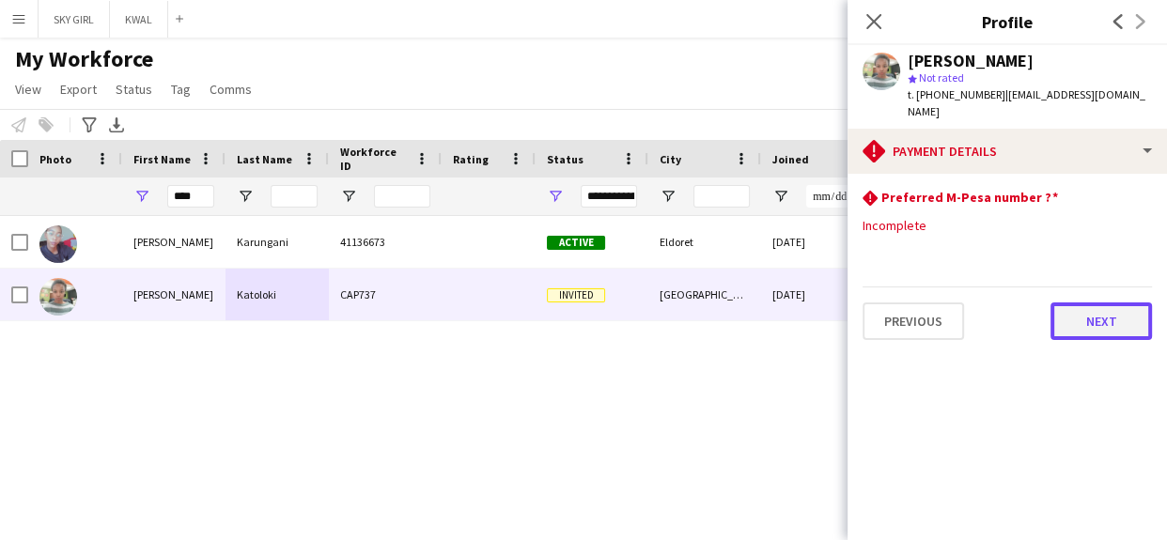
click at [1075, 319] on button "Next" at bounding box center [1100, 321] width 101 height 38
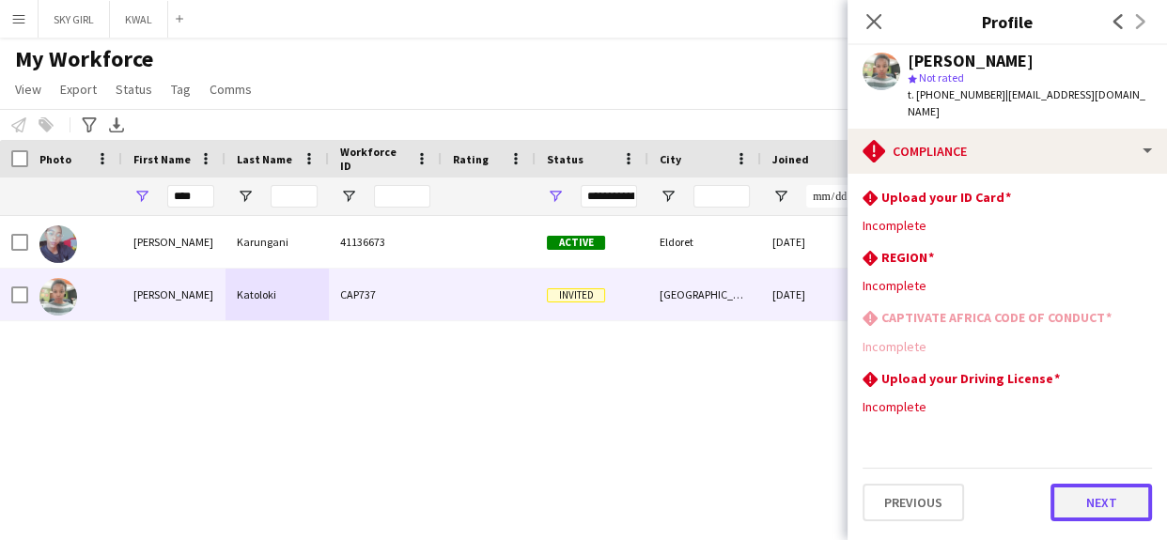
click at [1071, 484] on button "Next" at bounding box center [1100, 503] width 101 height 38
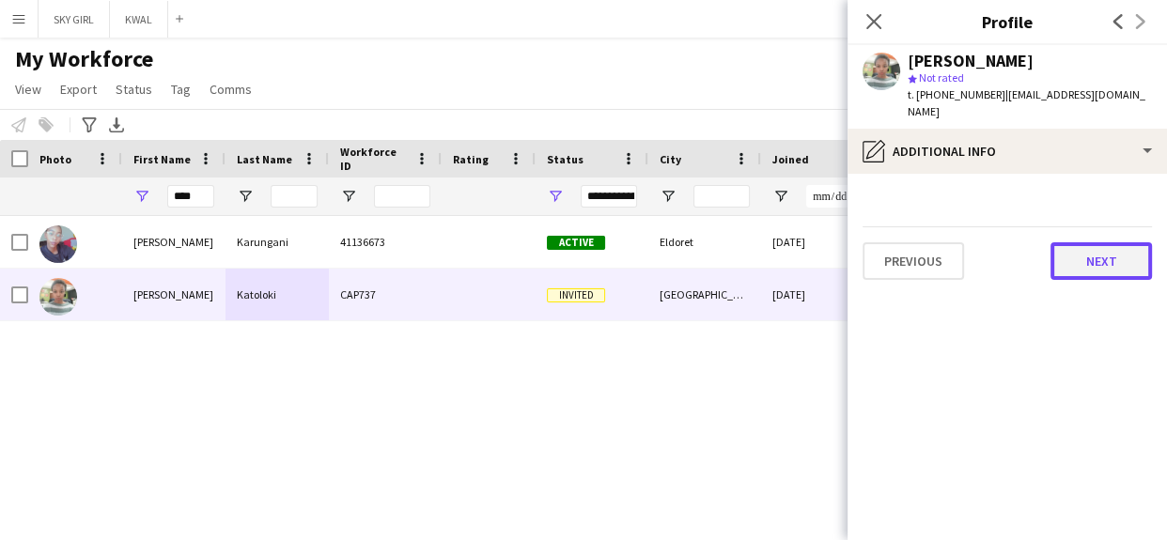
click at [1070, 242] on button "Next" at bounding box center [1100, 261] width 101 height 38
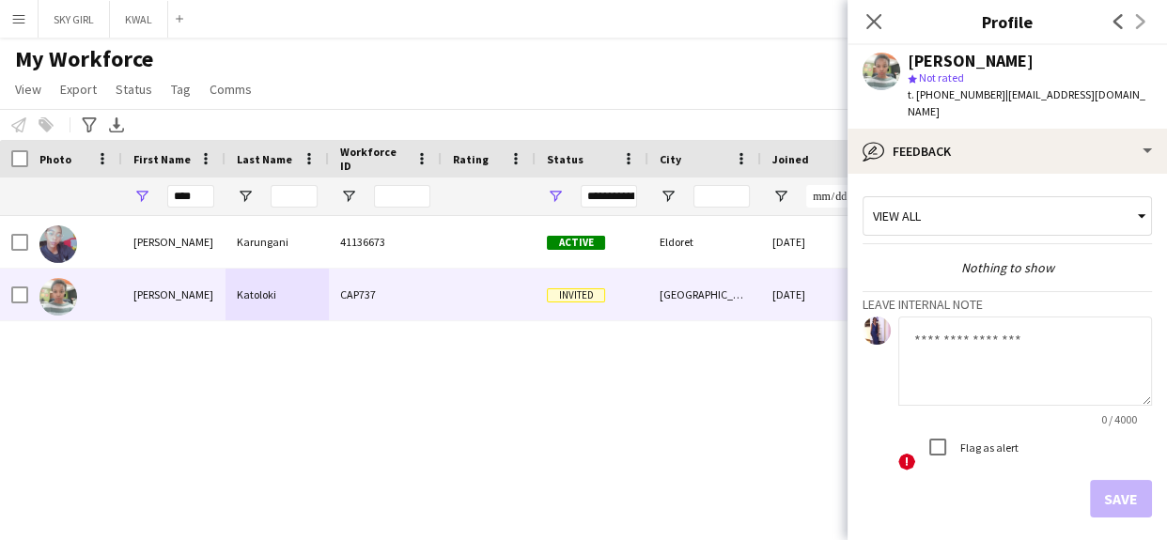
scroll to position [65, 0]
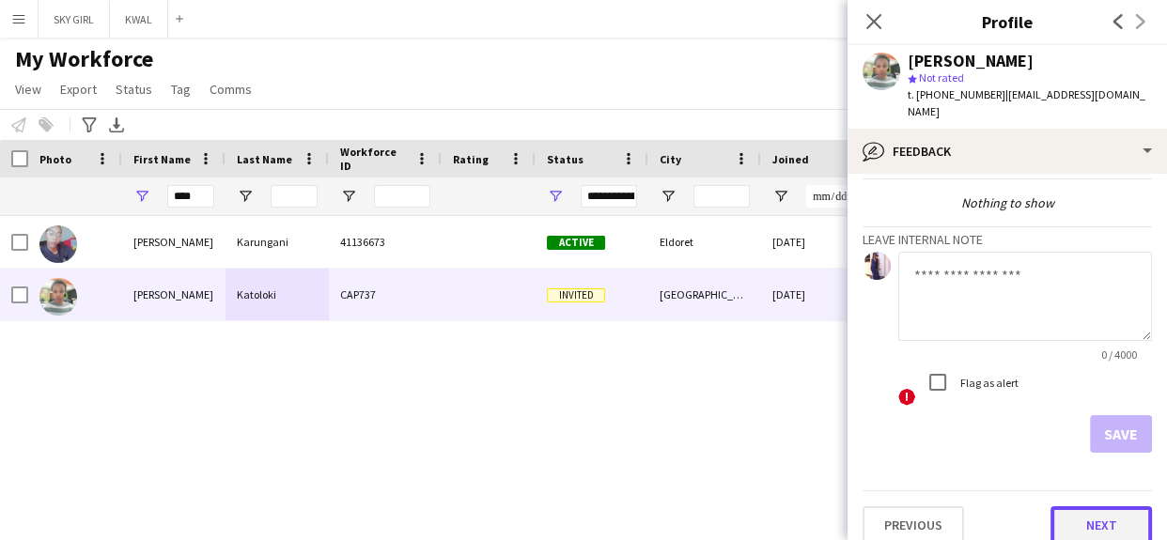
click at [1058, 506] on button "Next" at bounding box center [1100, 525] width 101 height 38
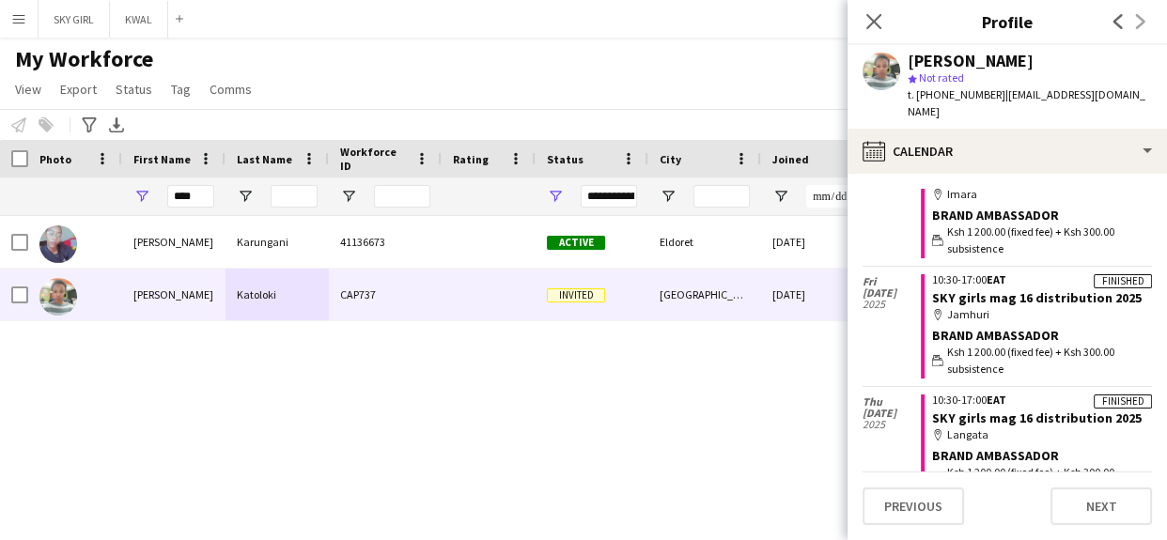
scroll to position [1414, 0]
